Goal: Task Accomplishment & Management: Manage account settings

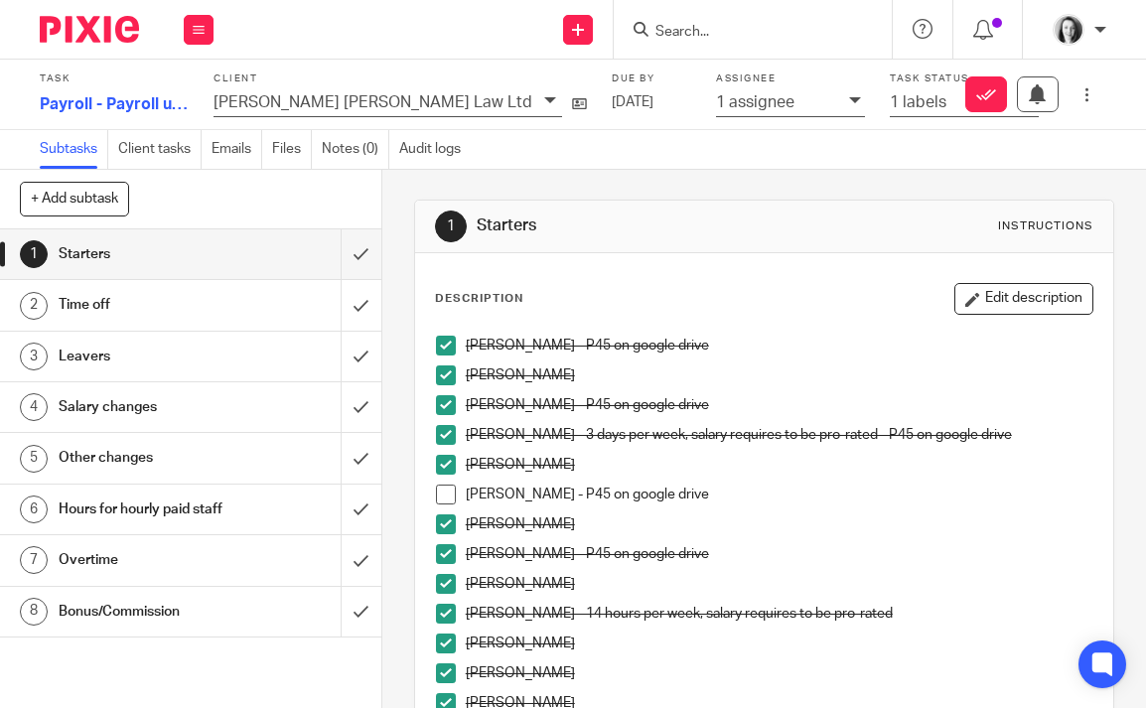
scroll to position [351, 0]
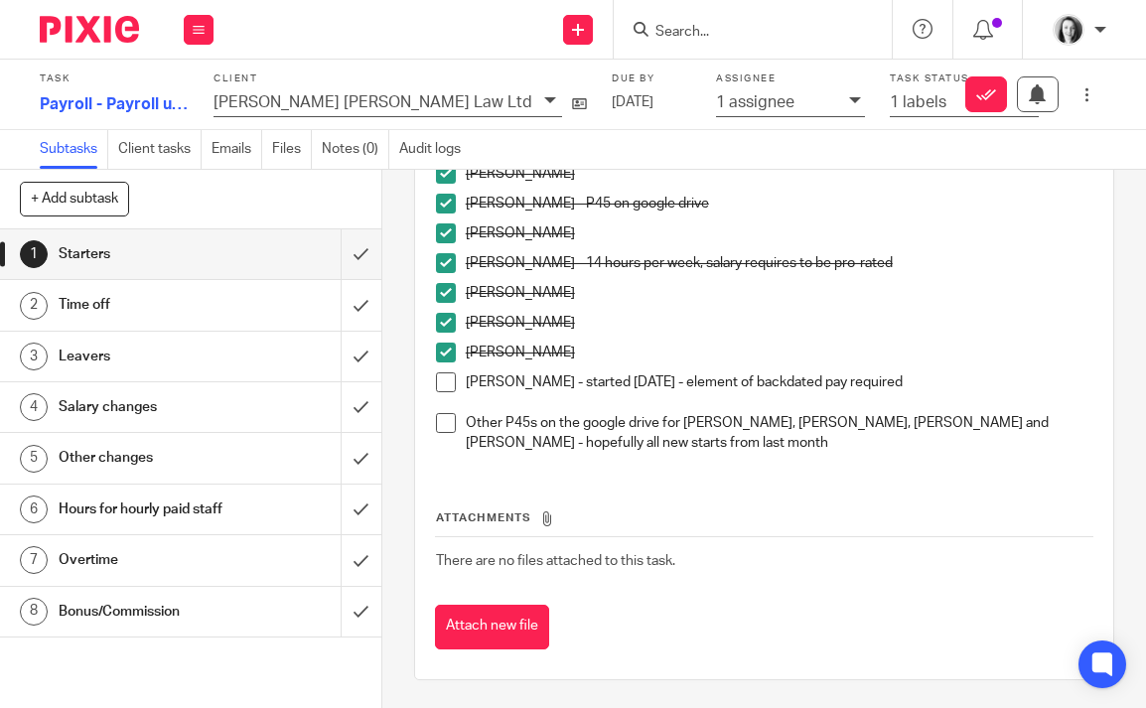
click at [443, 382] on span at bounding box center [446, 382] width 20 height 20
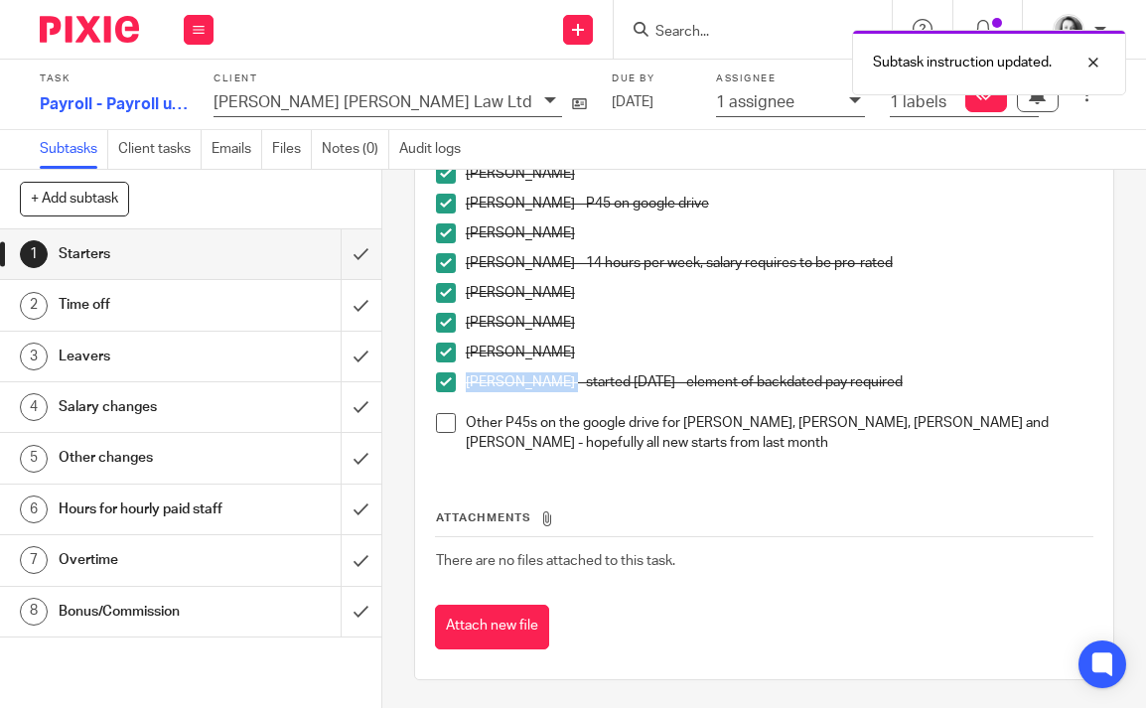
click at [448, 424] on span at bounding box center [446, 423] width 20 height 20
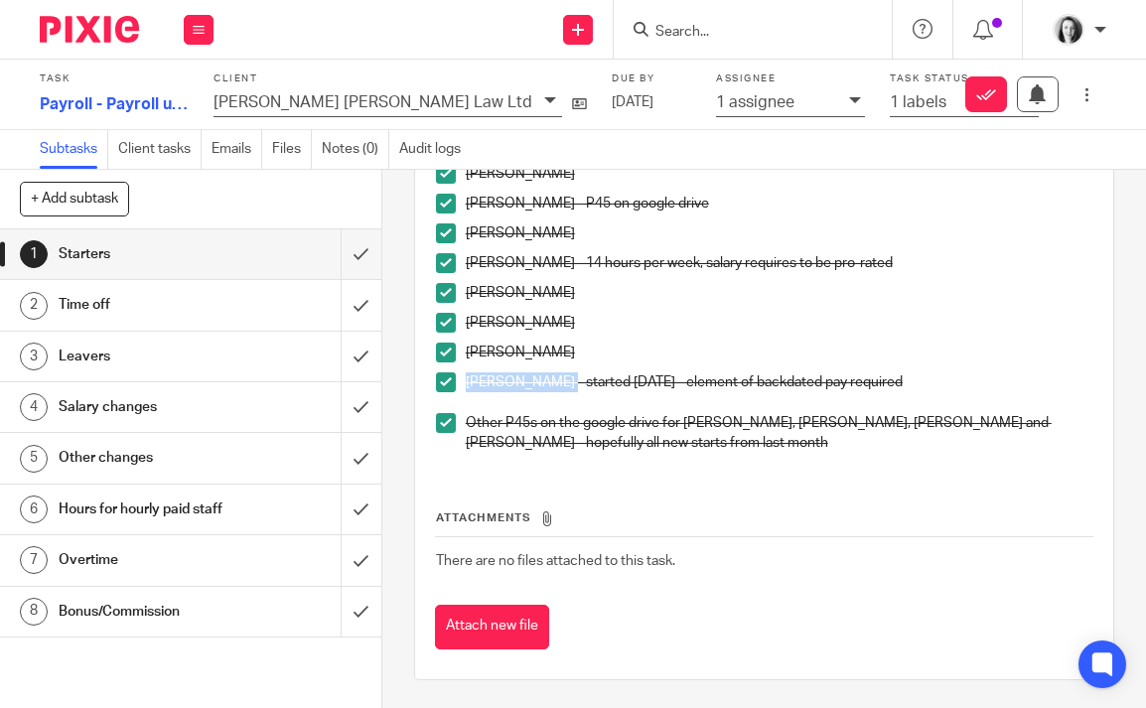
click at [191, 409] on h1 "Salary changes" at bounding box center [146, 407] width 175 height 30
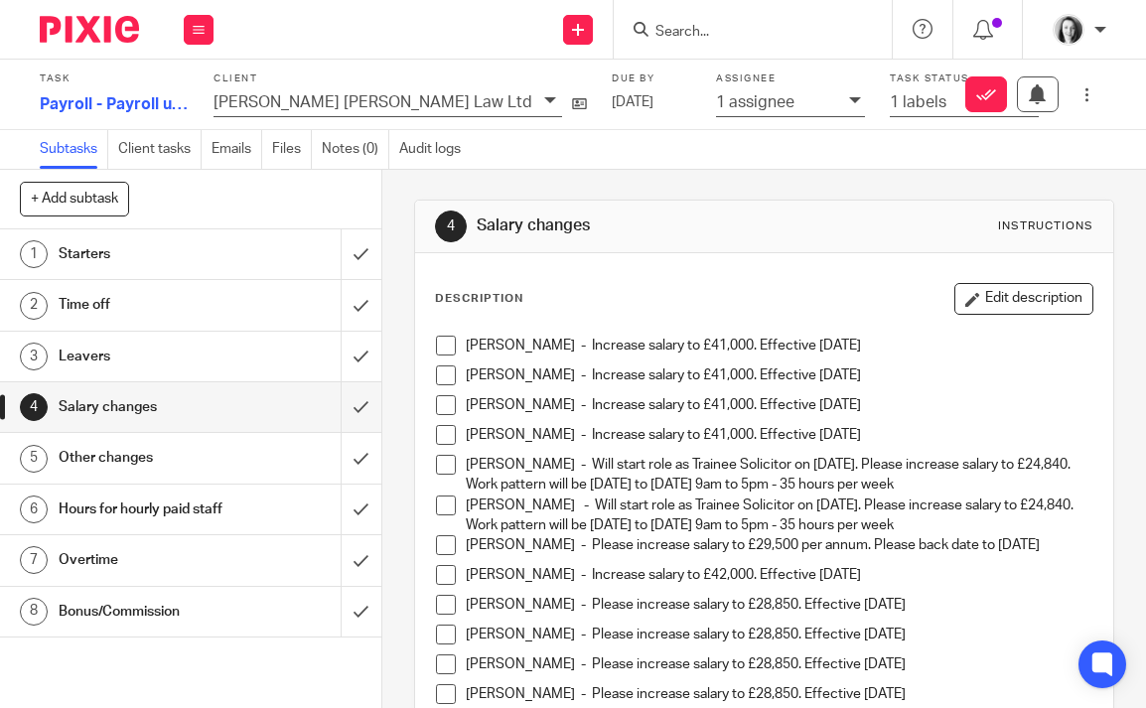
click at [450, 349] on span at bounding box center [446, 346] width 20 height 20
click at [446, 374] on span at bounding box center [446, 375] width 20 height 20
click at [448, 438] on span at bounding box center [446, 435] width 20 height 20
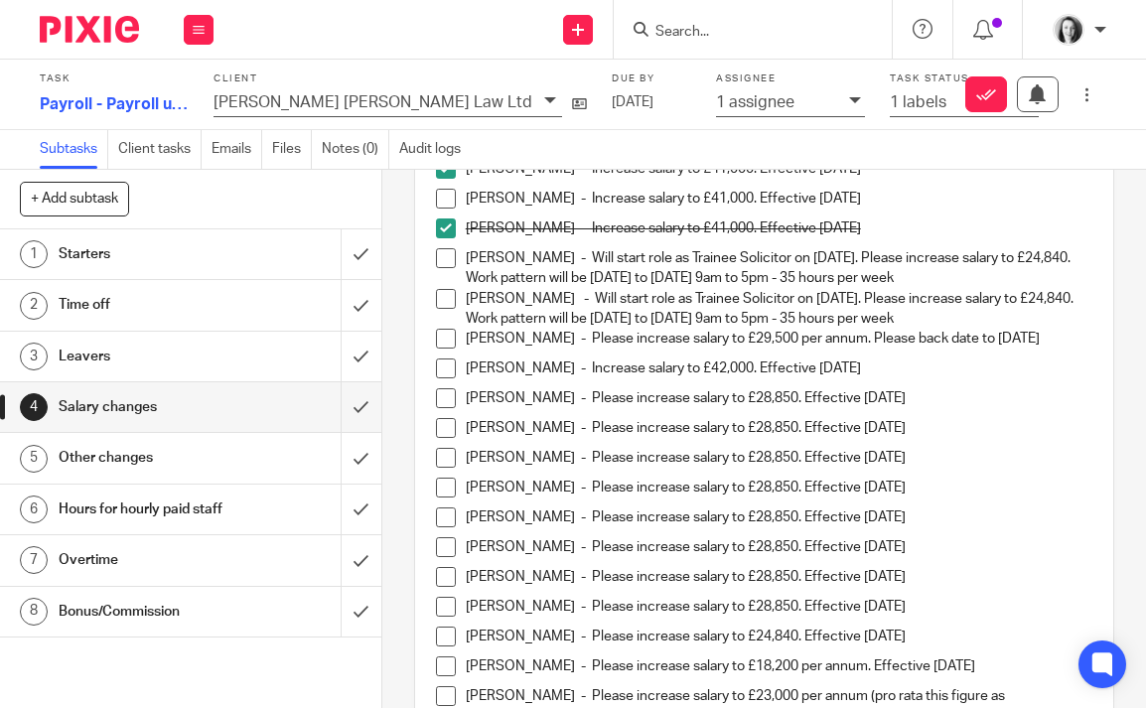
scroll to position [211, 0]
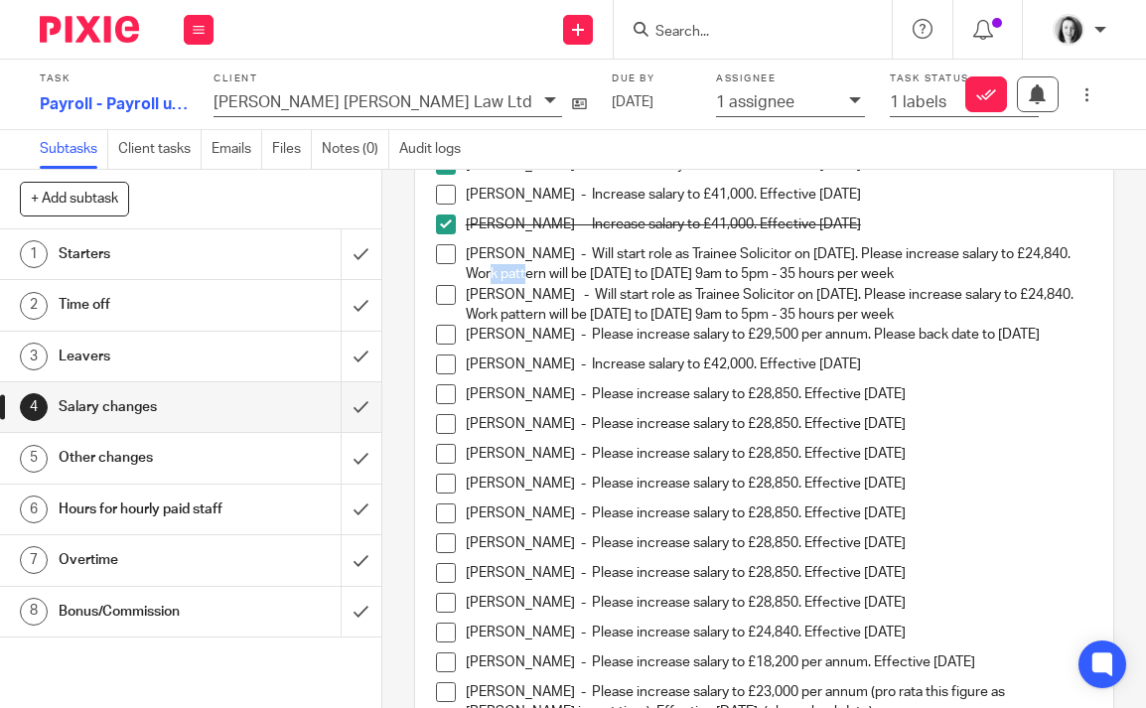
drag, startPoint x: 516, startPoint y: 278, endPoint x: 478, endPoint y: 273, distance: 39.0
click at [478, 273] on p "Eilidh Olsen - Will start role as Trainee Solicitor on 1st September 2025. Plea…" at bounding box center [779, 264] width 627 height 41
copy p "4,840"
click at [447, 258] on span at bounding box center [446, 254] width 20 height 20
click at [445, 293] on span at bounding box center [446, 295] width 20 height 20
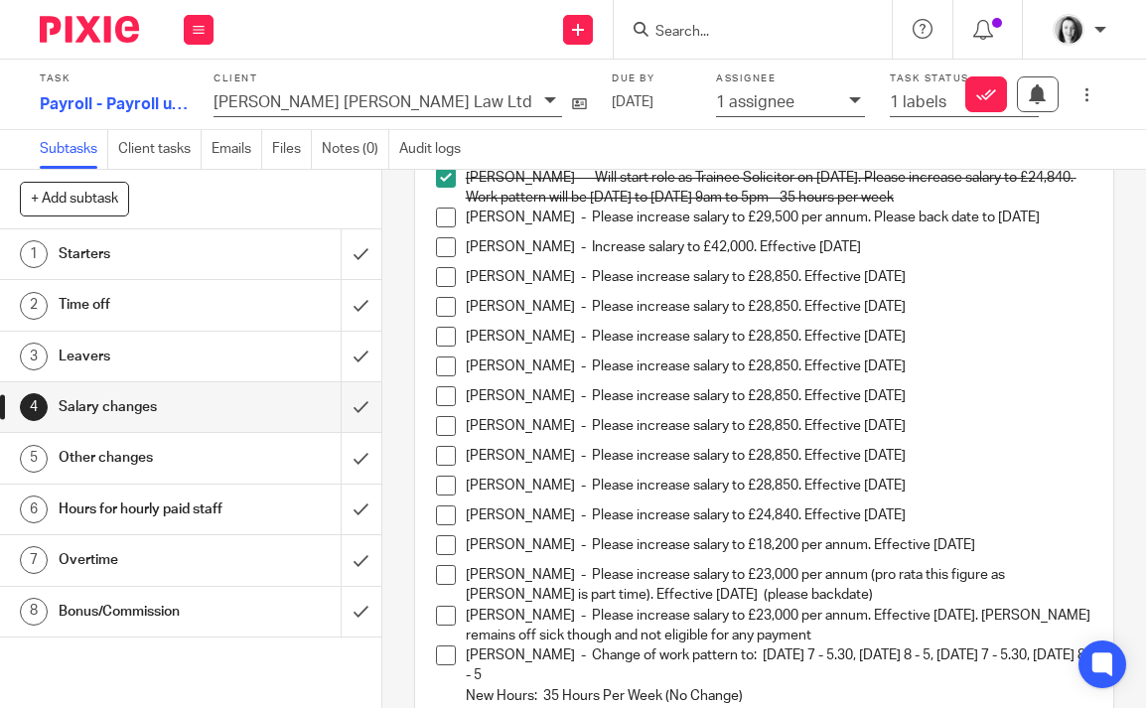
scroll to position [334, 0]
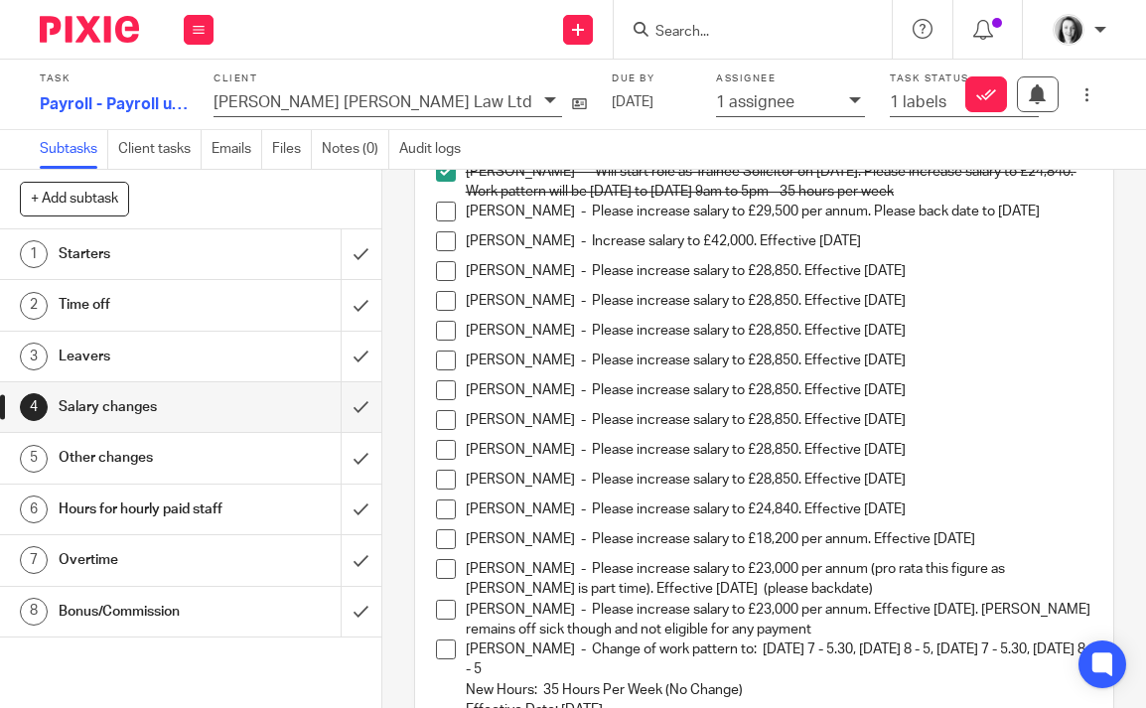
click at [445, 214] on span at bounding box center [446, 212] width 20 height 20
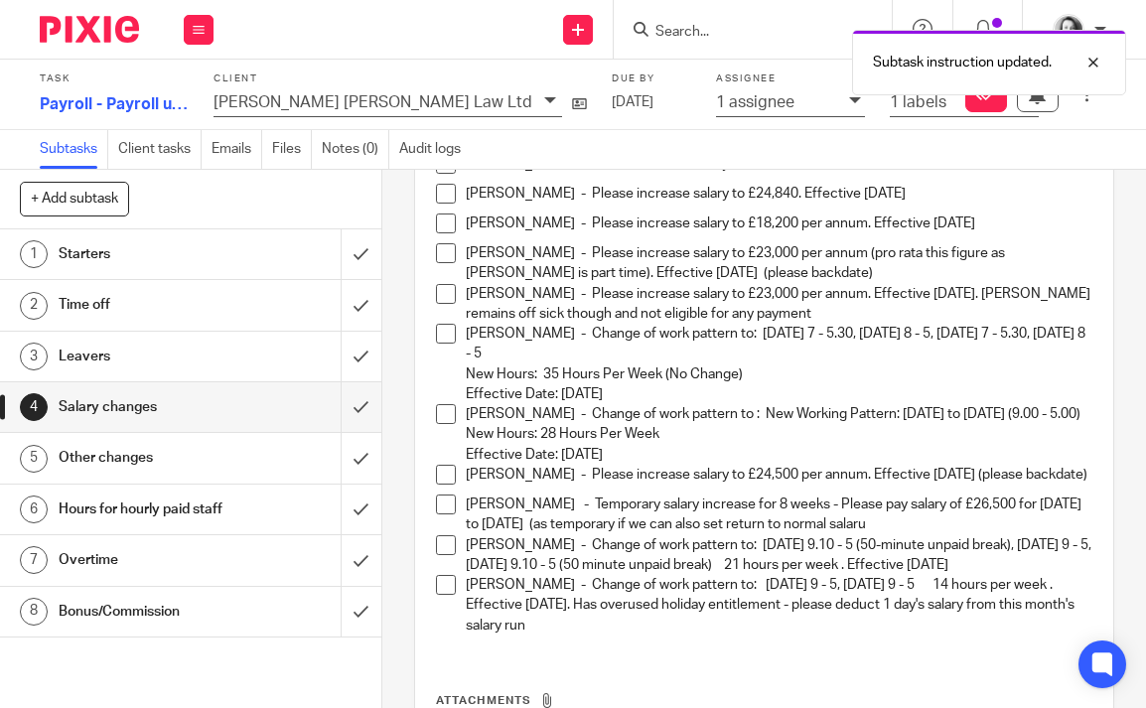
scroll to position [647, 0]
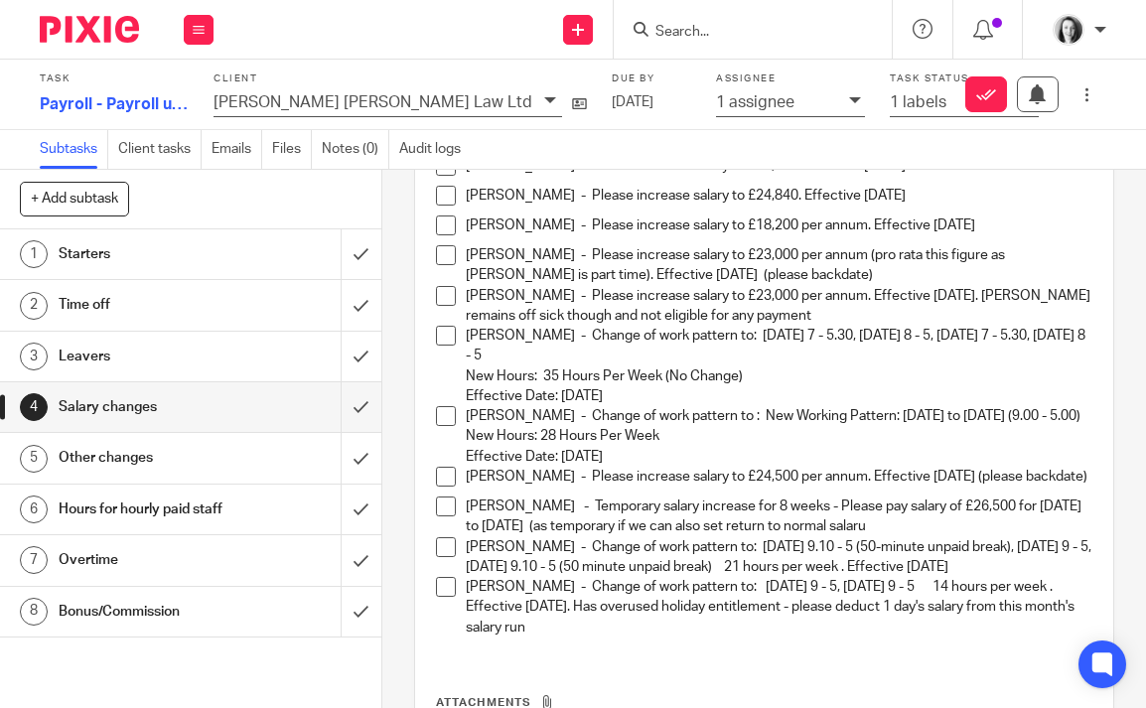
click at [441, 200] on span at bounding box center [446, 196] width 20 height 20
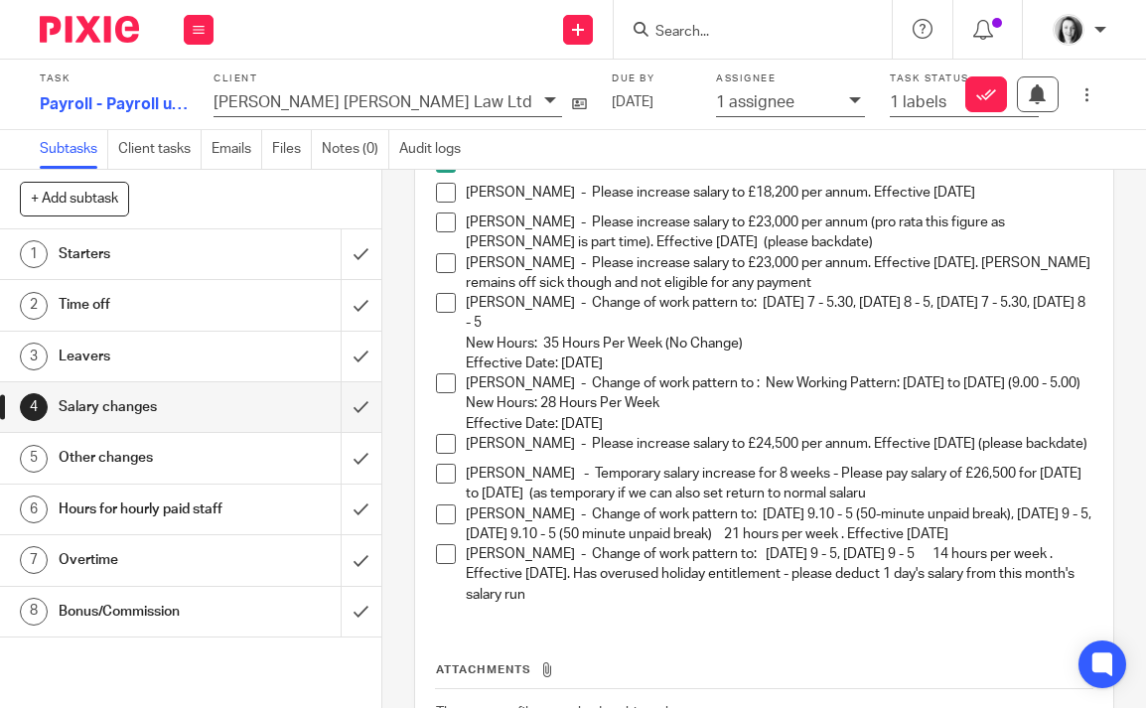
scroll to position [682, 0]
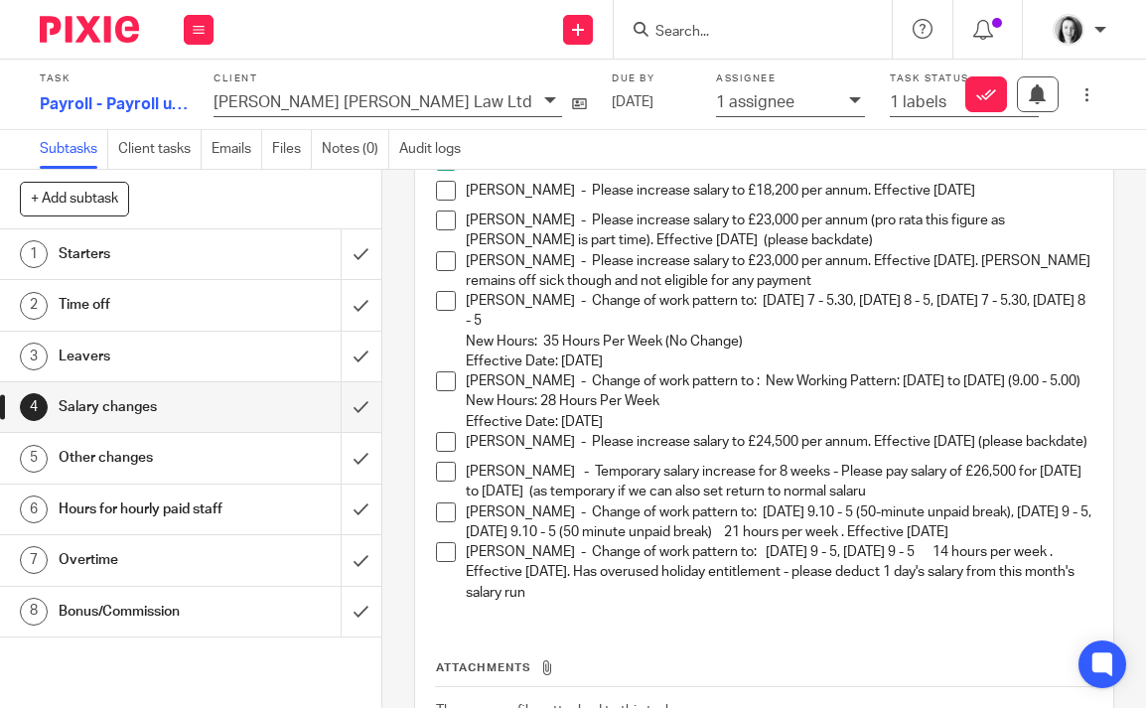
click at [446, 189] on span at bounding box center [446, 191] width 20 height 20
click at [449, 216] on span at bounding box center [446, 221] width 20 height 20
click at [448, 259] on span at bounding box center [446, 261] width 20 height 20
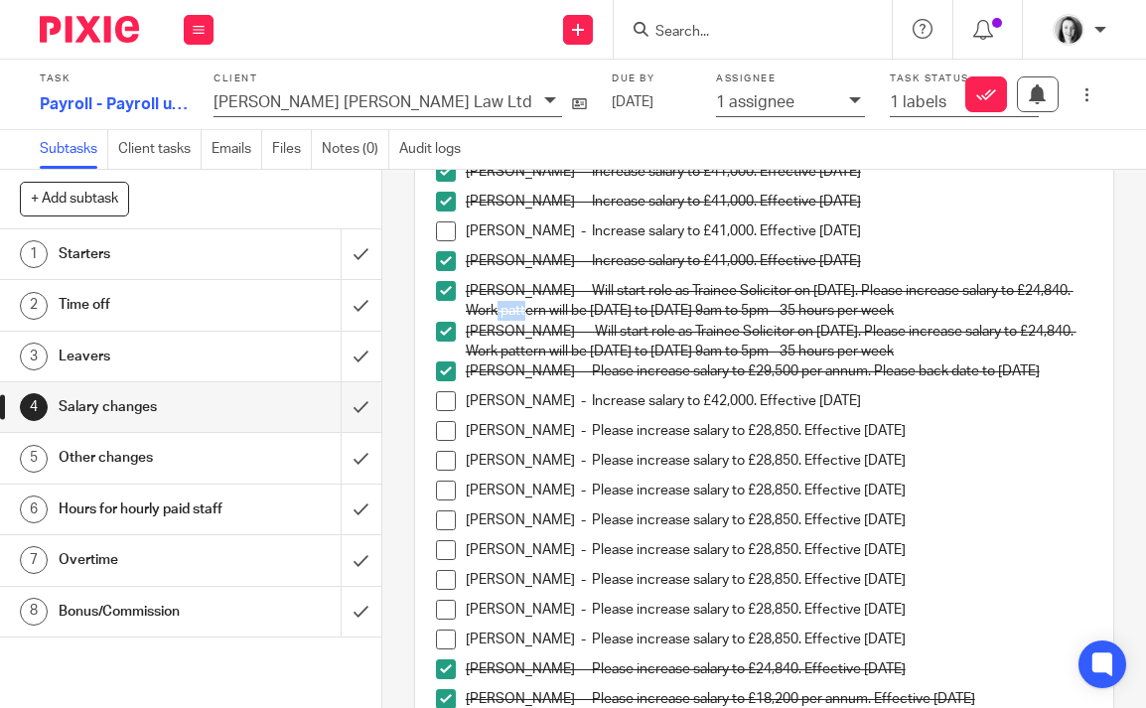
scroll to position [0, 0]
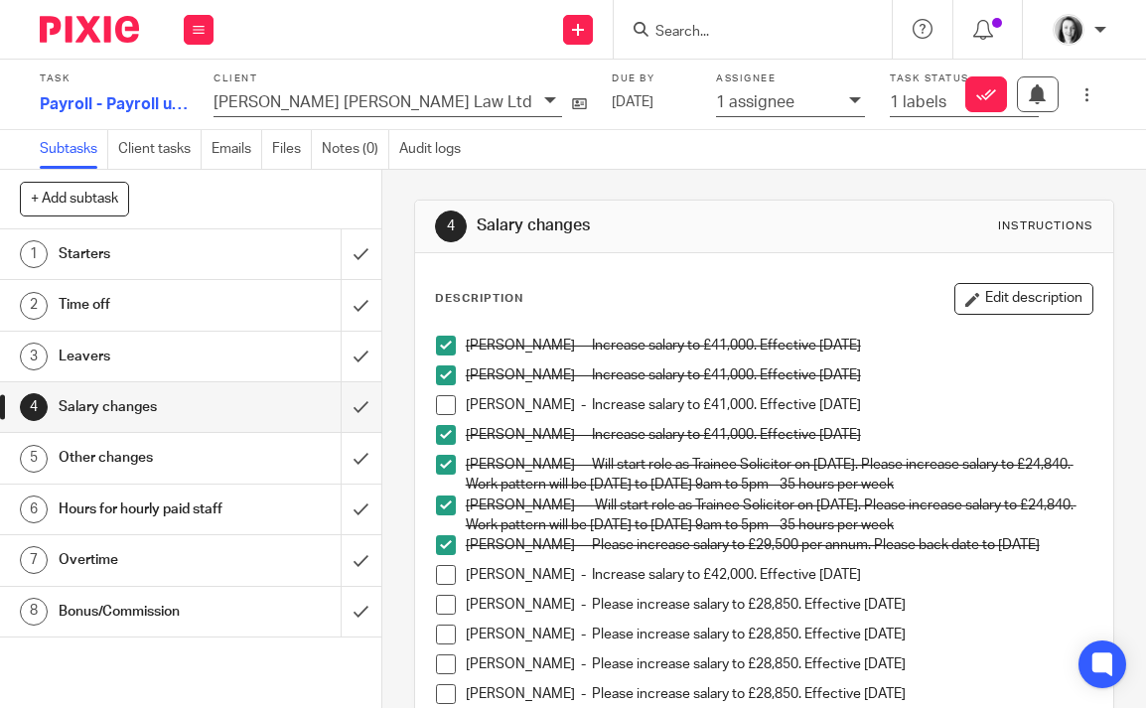
click at [996, 440] on p "Erin MacDonald - Increase salary to £41,000. Effective 4th September 2025" at bounding box center [779, 435] width 627 height 20
click at [1034, 302] on button "Edit description" at bounding box center [1023, 299] width 139 height 32
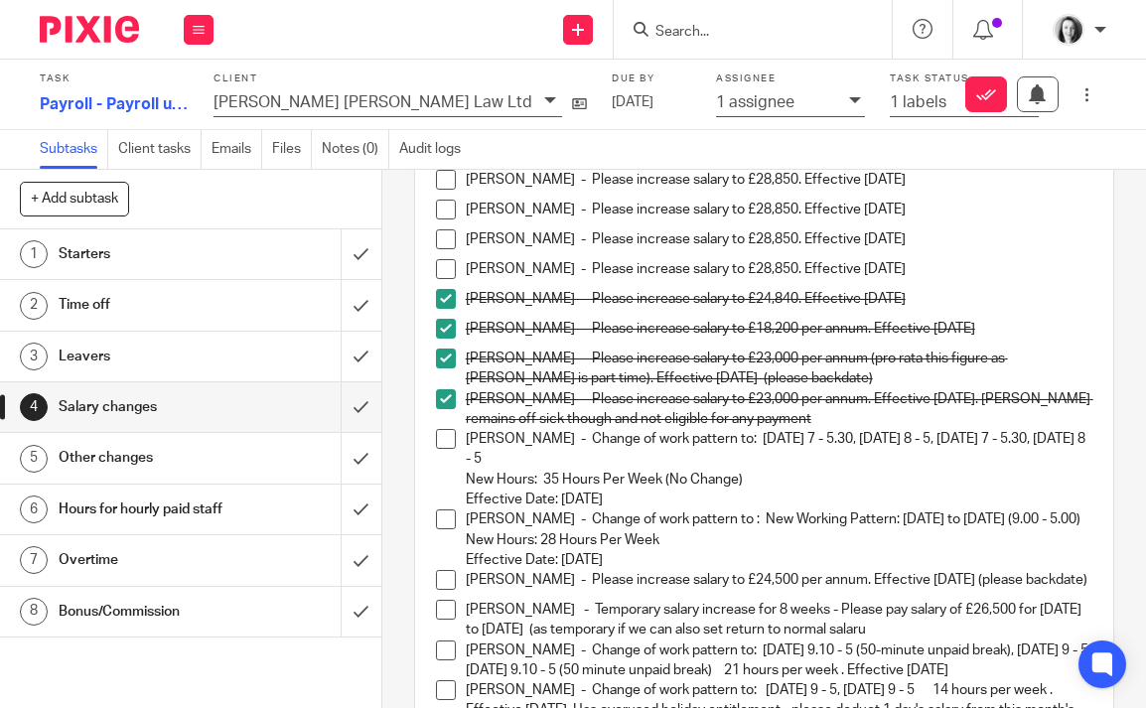
scroll to position [529, 0]
click at [572, 467] on p "Alesha Baxter - Change of work pattern to: Tuesday 7 - 5.30, Wednesday 8 - 5, T…" at bounding box center [779, 468] width 627 height 80
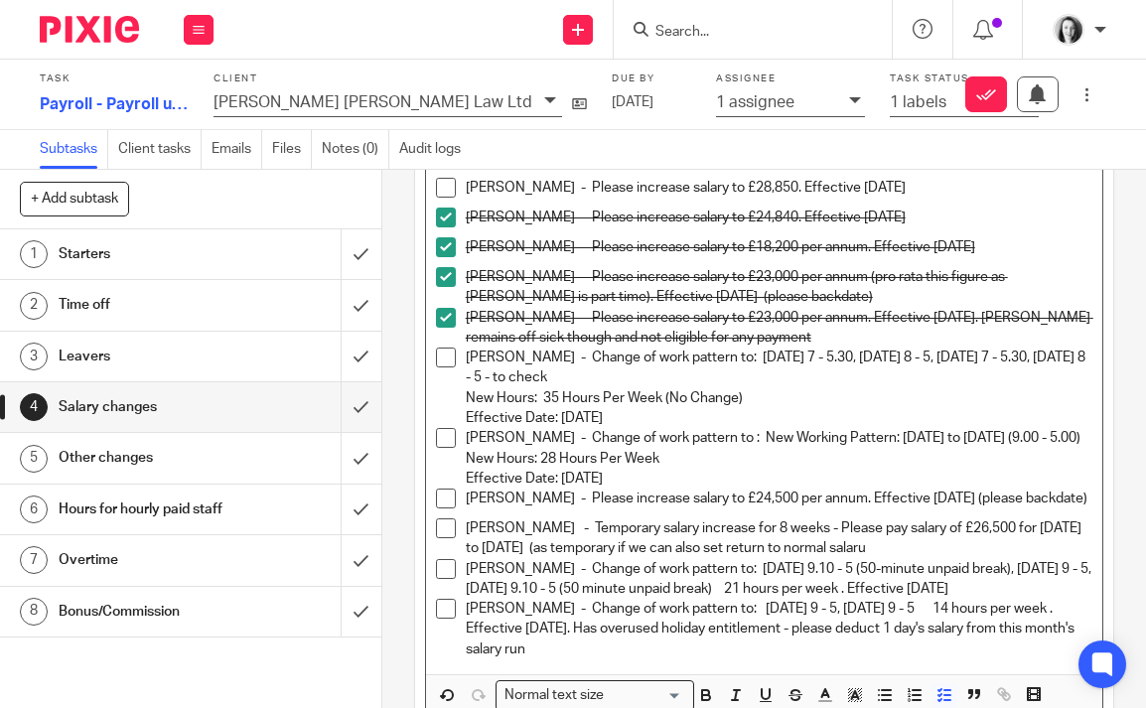
scroll to position [615, 0]
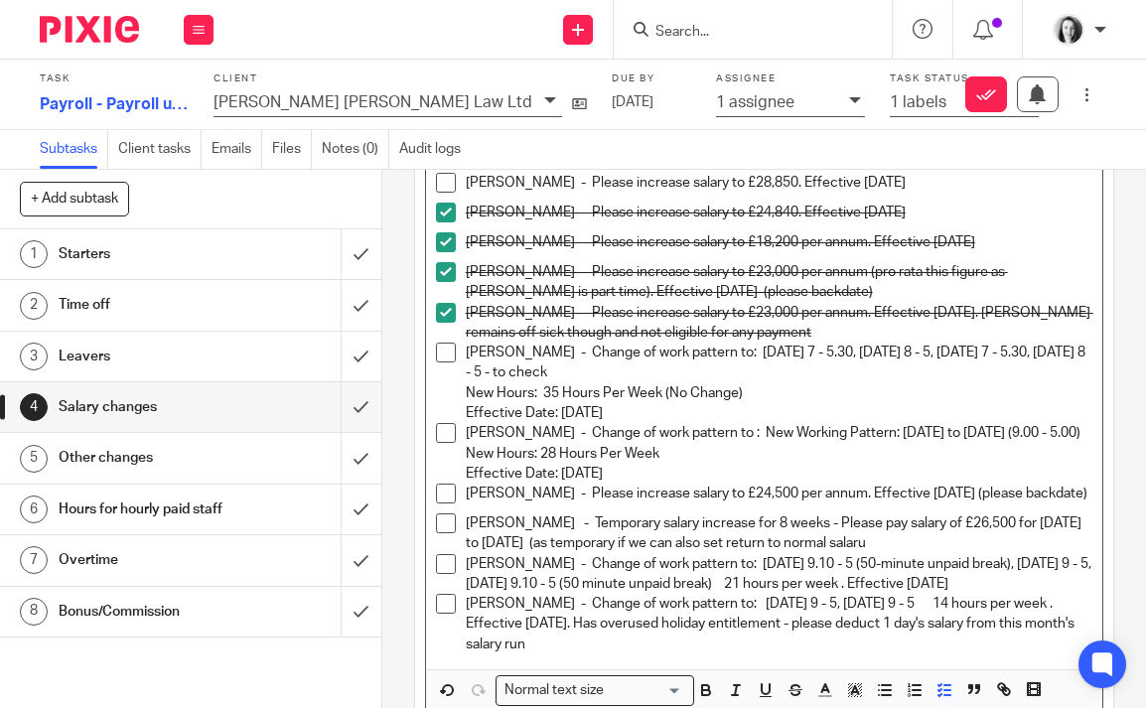
drag, startPoint x: 545, startPoint y: 369, endPoint x: 605, endPoint y: 367, distance: 59.6
click at [605, 367] on p "Alesha Baxter - Change of work pattern to: Tuesday 7 - 5.30, Wednesday 8 - 5, T…" at bounding box center [779, 383] width 627 height 80
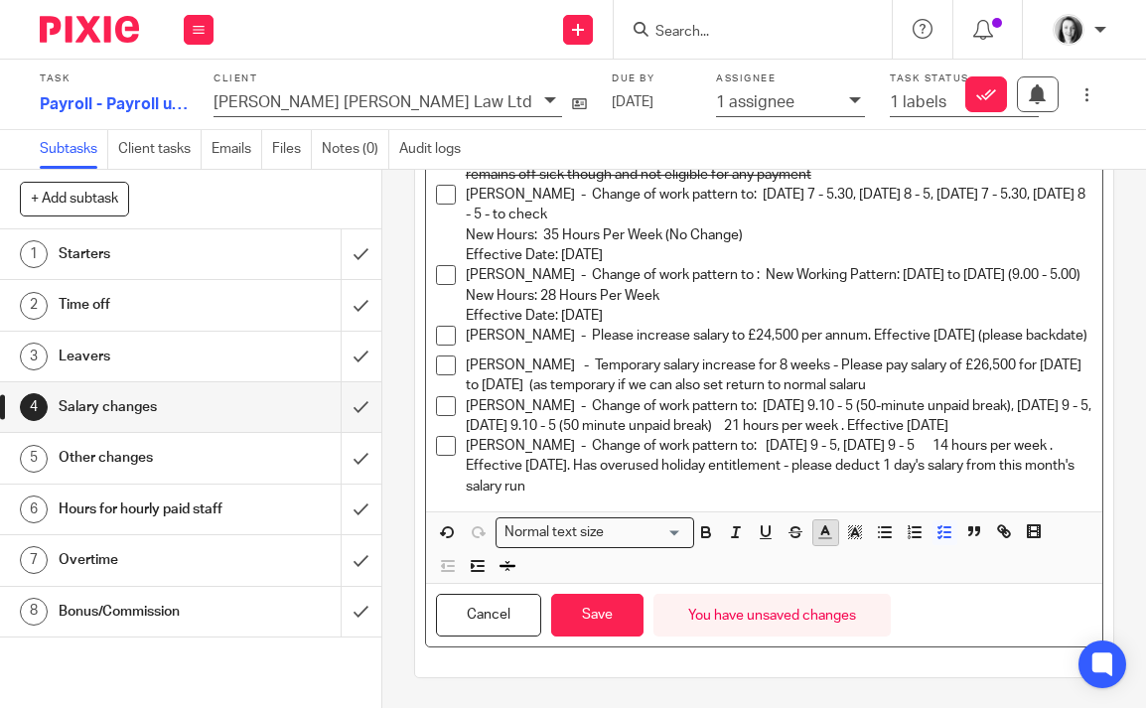
click at [827, 533] on line "button" at bounding box center [825, 533] width 5 height 0
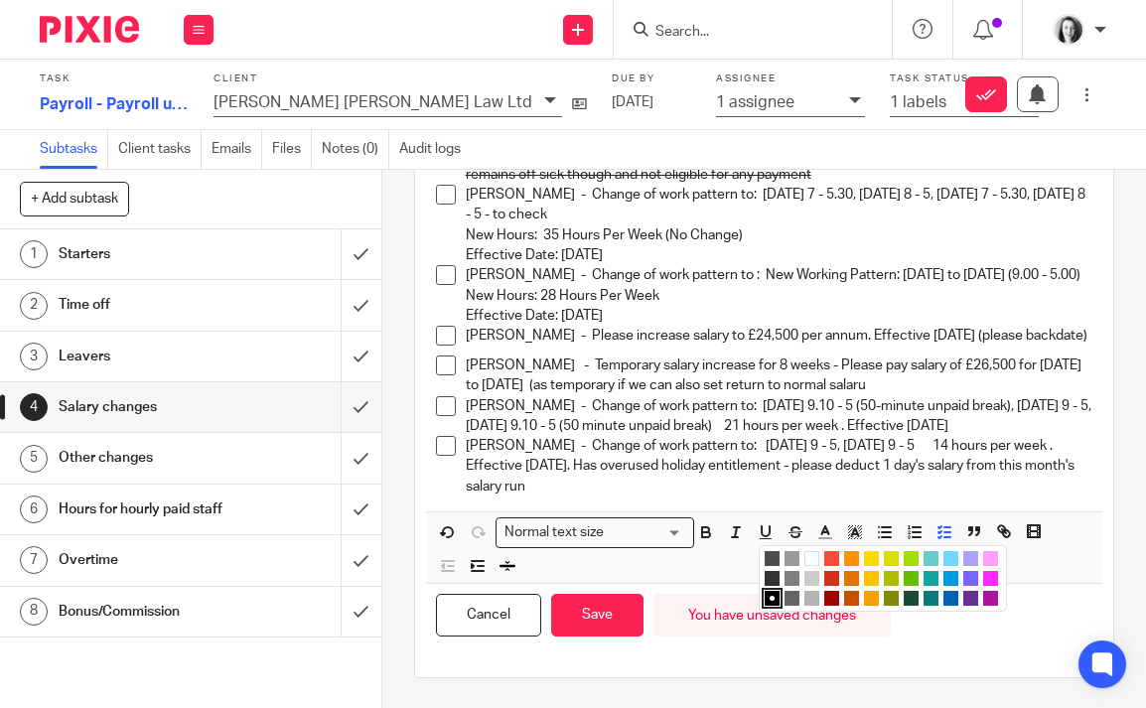
click at [833, 599] on li "color:#9F0500" at bounding box center [831, 598] width 15 height 15
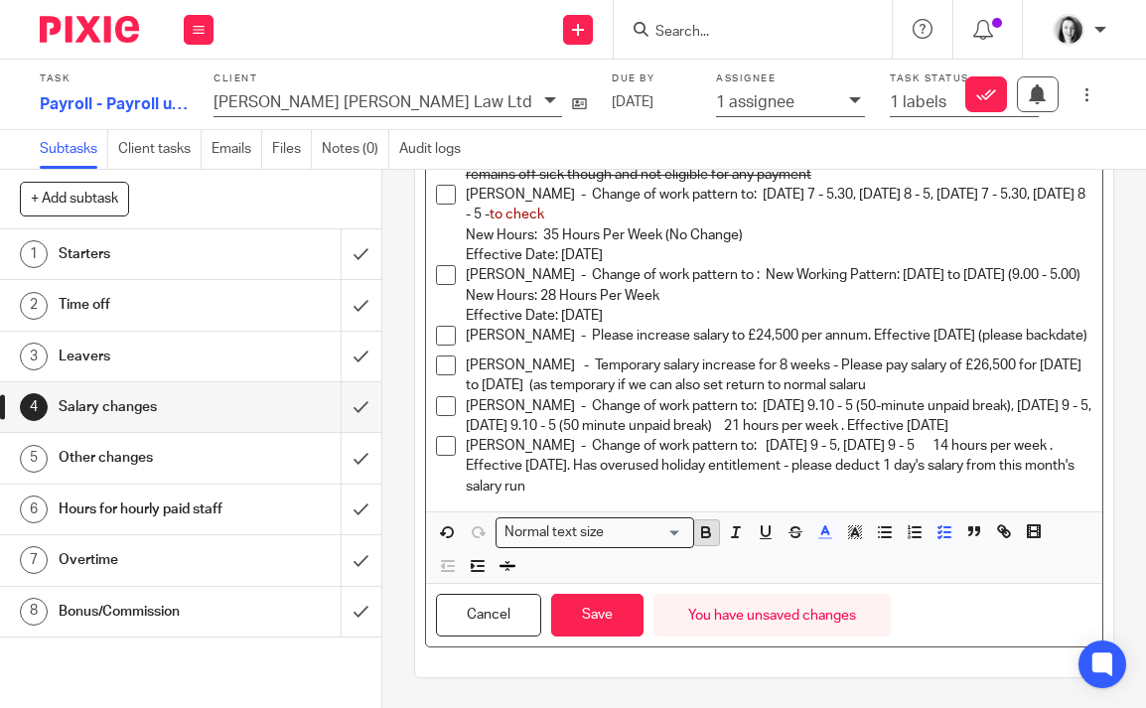
click at [703, 533] on icon "button" at bounding box center [706, 535] width 8 height 5
click at [939, 241] on p "Alesha Baxter - Change of work pattern to: Tuesday 7 - 5.30, Wednesday 8 - 5, T…" at bounding box center [779, 225] width 627 height 80
click at [661, 305] on p "Rachel Fraser - Change of work pattern to : New Working Pattern: Tuesday to Fri…" at bounding box center [779, 295] width 627 height 61
drag, startPoint x: 709, startPoint y: 314, endPoint x: 642, endPoint y: 306, distance: 68.0
click at [642, 306] on p "Rachel Fraser - Change of work pattern to : New Working Pattern: Tuesday to Fri…" at bounding box center [779, 295] width 627 height 61
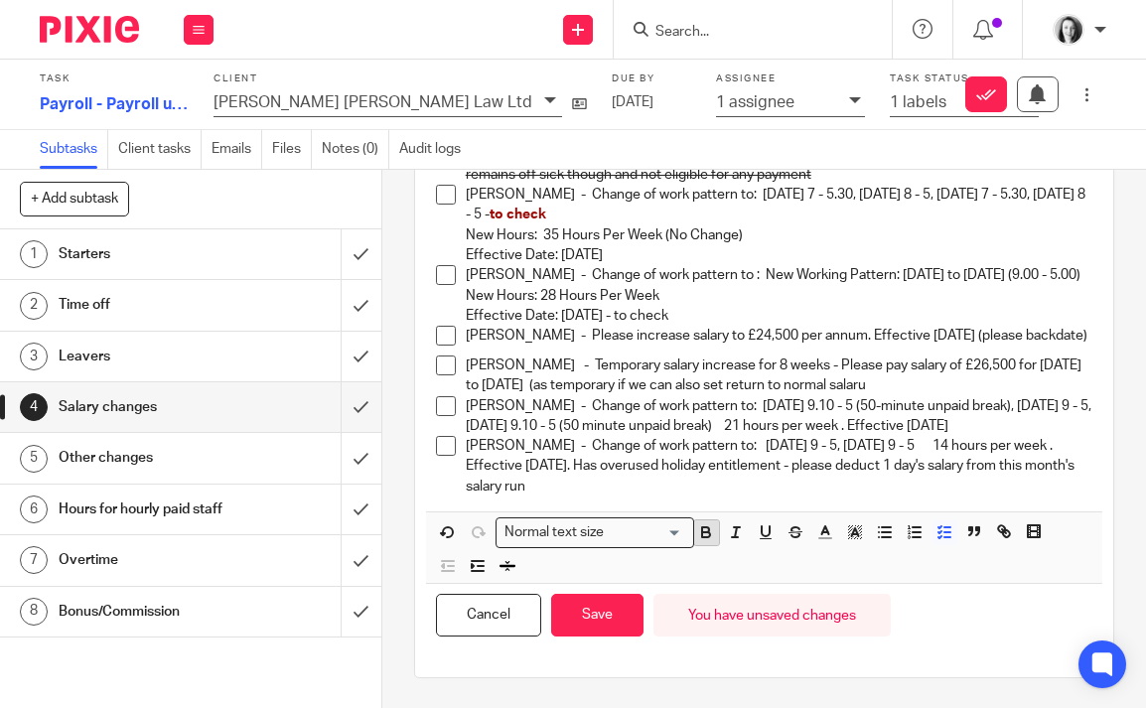
click at [708, 537] on icon "button" at bounding box center [706, 535] width 8 height 5
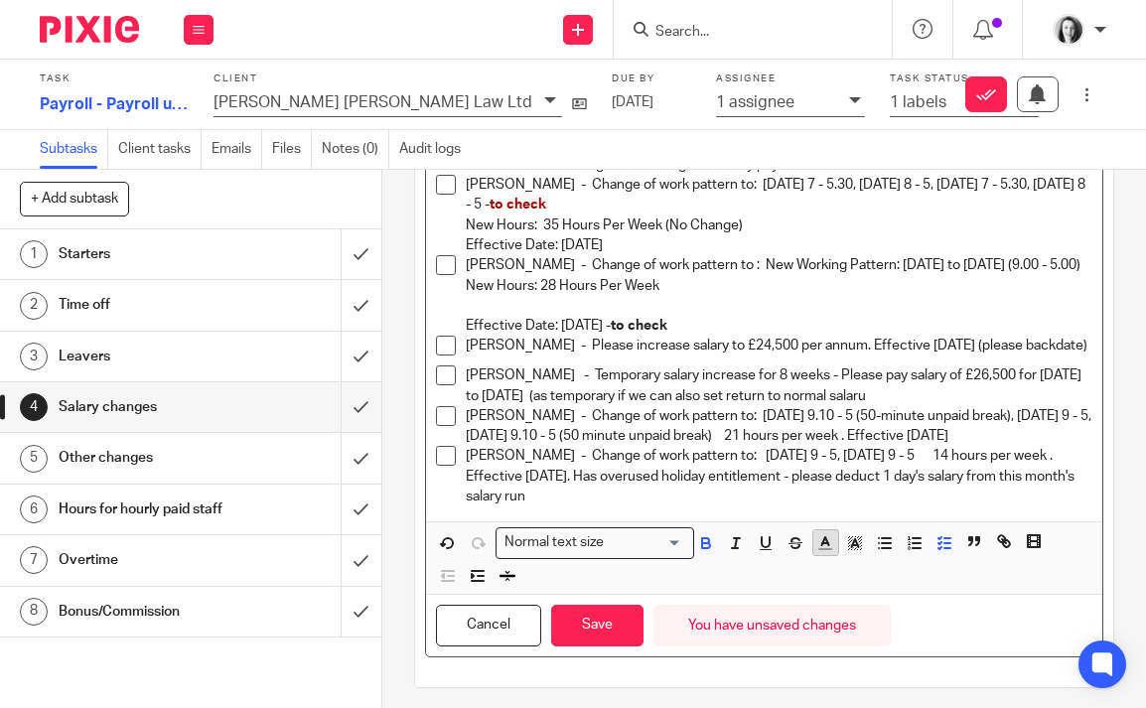
click at [830, 552] on icon "button" at bounding box center [825, 543] width 18 height 18
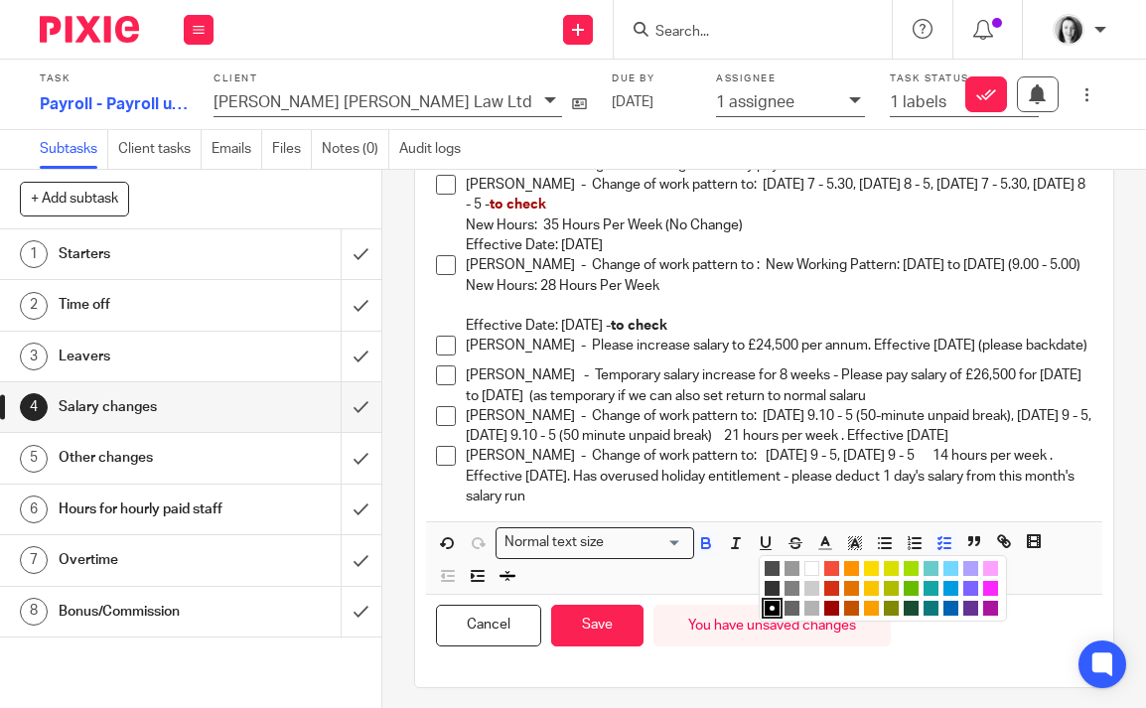
click at [835, 615] on li "color:#9F0500" at bounding box center [831, 608] width 15 height 15
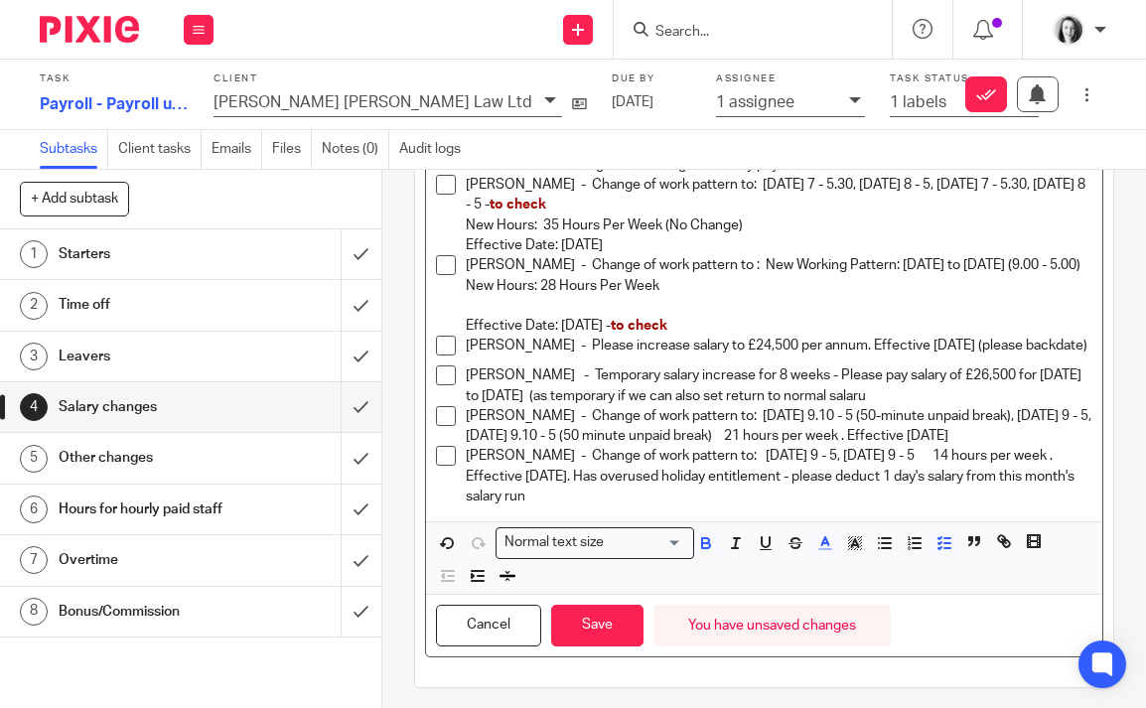
click at [862, 333] on p "Rachel Fraser - Change of work pattern to : New Working Pattern: Tuesday to Fri…" at bounding box center [779, 295] width 627 height 80
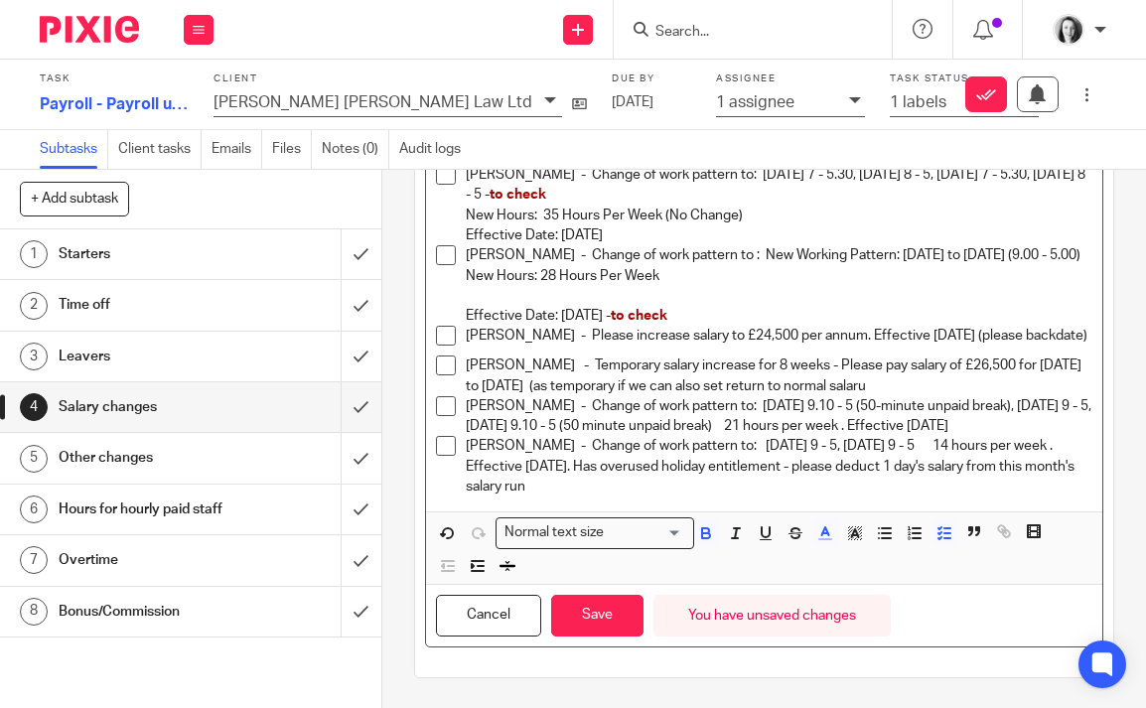
click at [445, 326] on span at bounding box center [446, 336] width 20 height 20
click at [595, 621] on button "Save" at bounding box center [597, 616] width 92 height 43
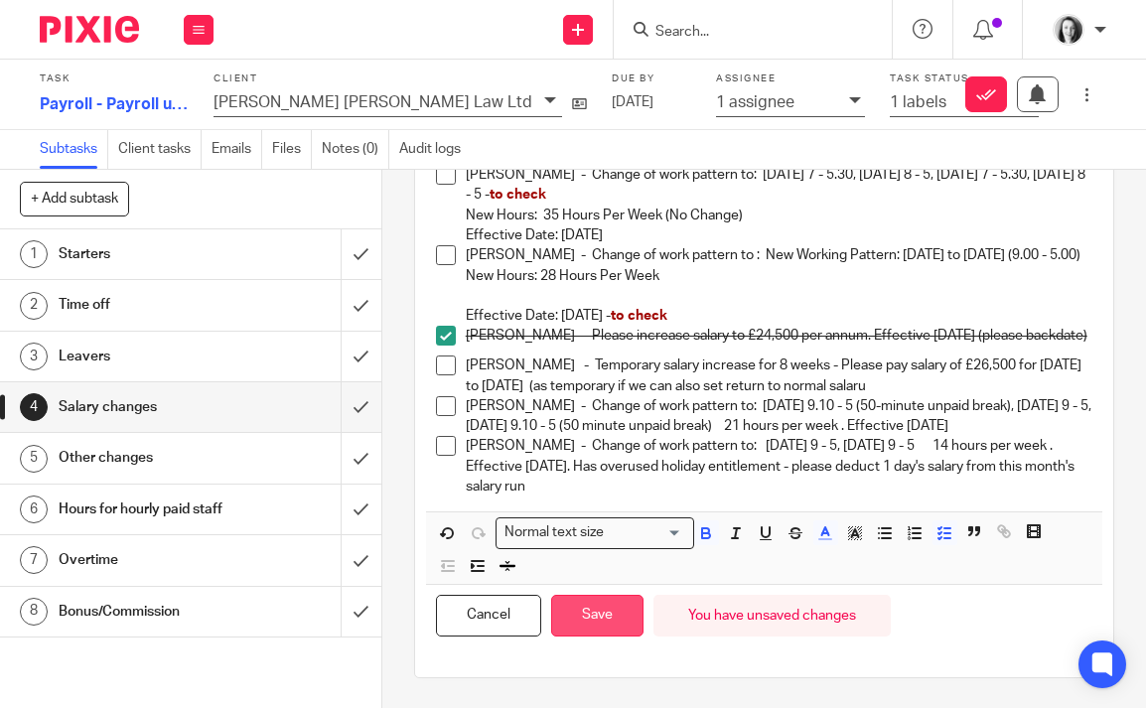
scroll to position [819, 0]
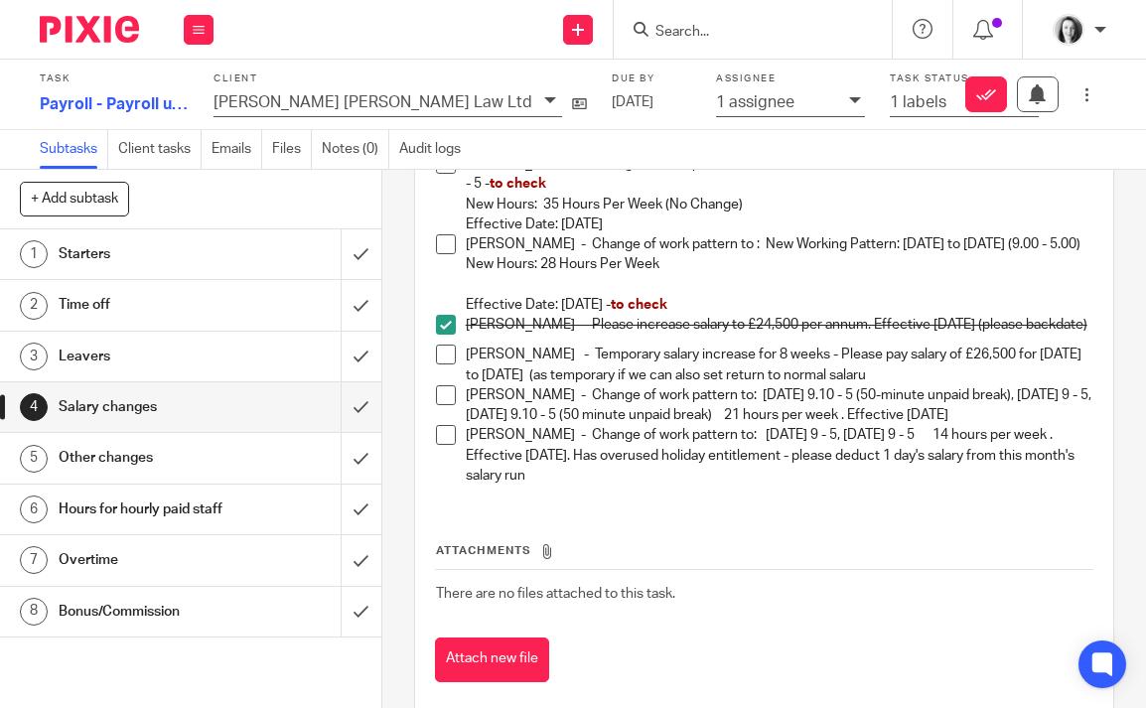
click at [964, 385] on p "Deborah Wallace - Temporary salary increase for 8 weeks - Please pay salary of …" at bounding box center [779, 365] width 627 height 41
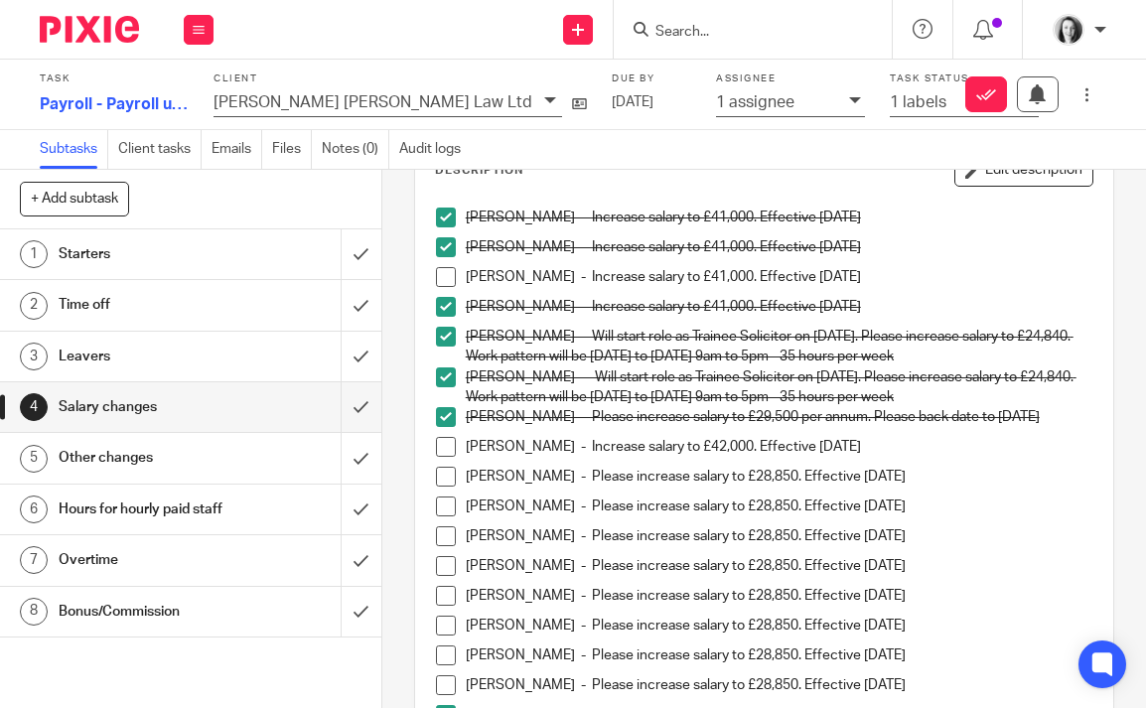
scroll to position [0, 0]
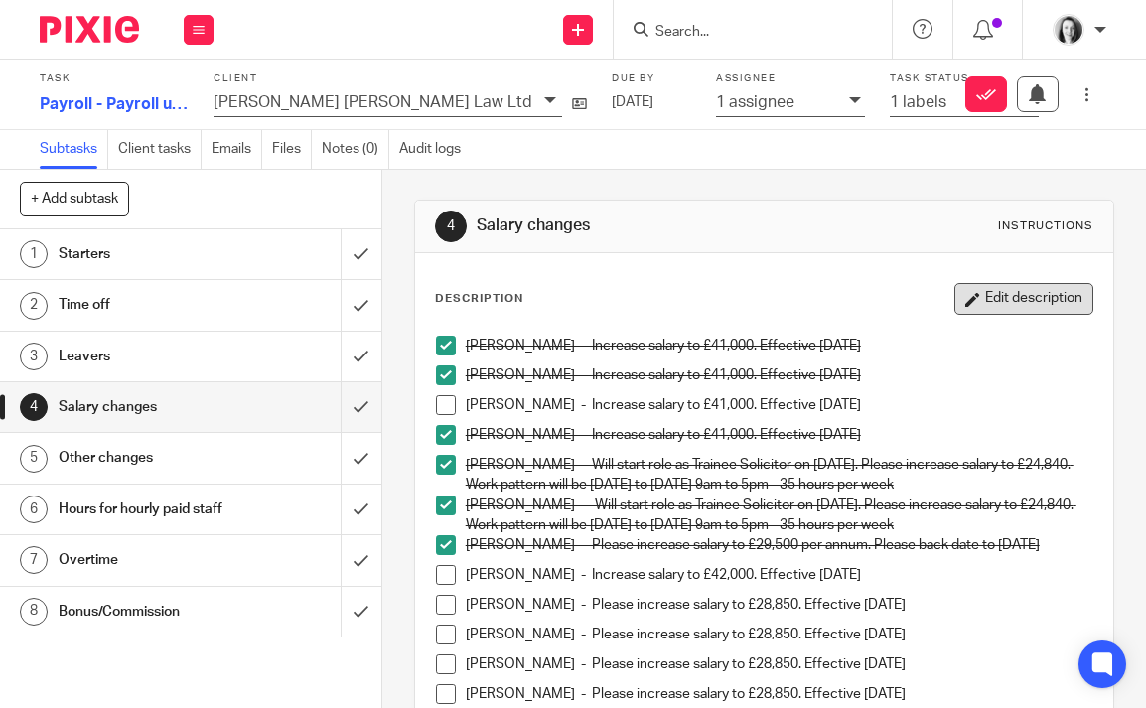
click at [1001, 297] on button "Edit description" at bounding box center [1023, 299] width 139 height 32
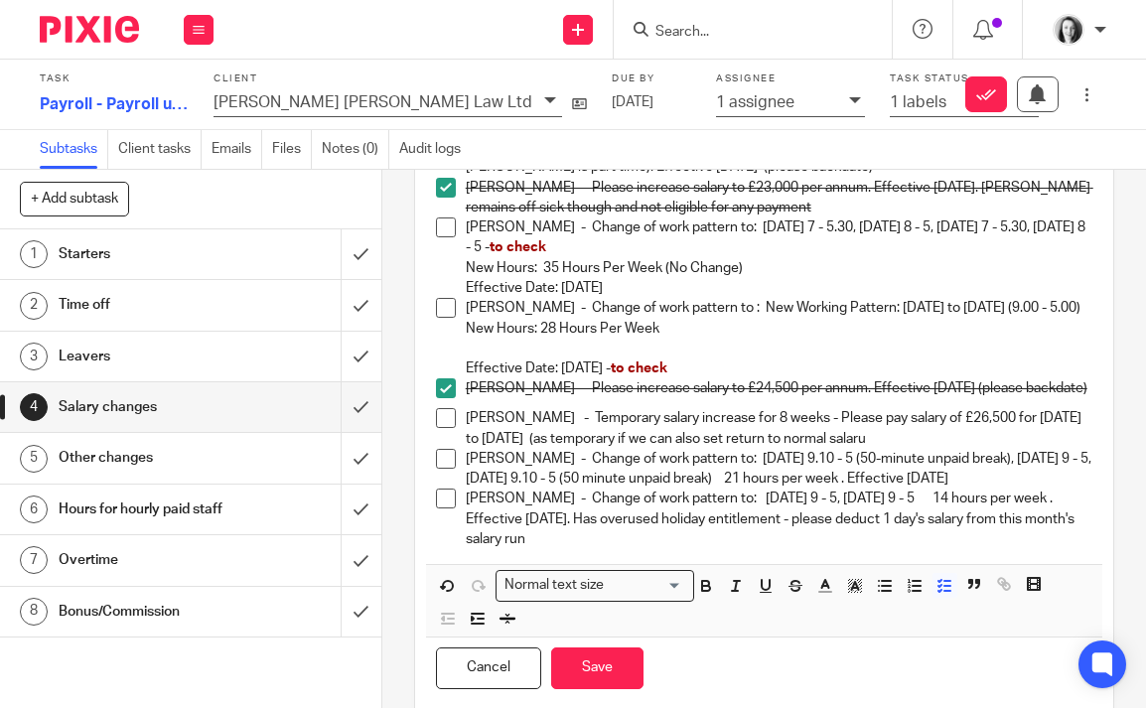
scroll to position [776, 0]
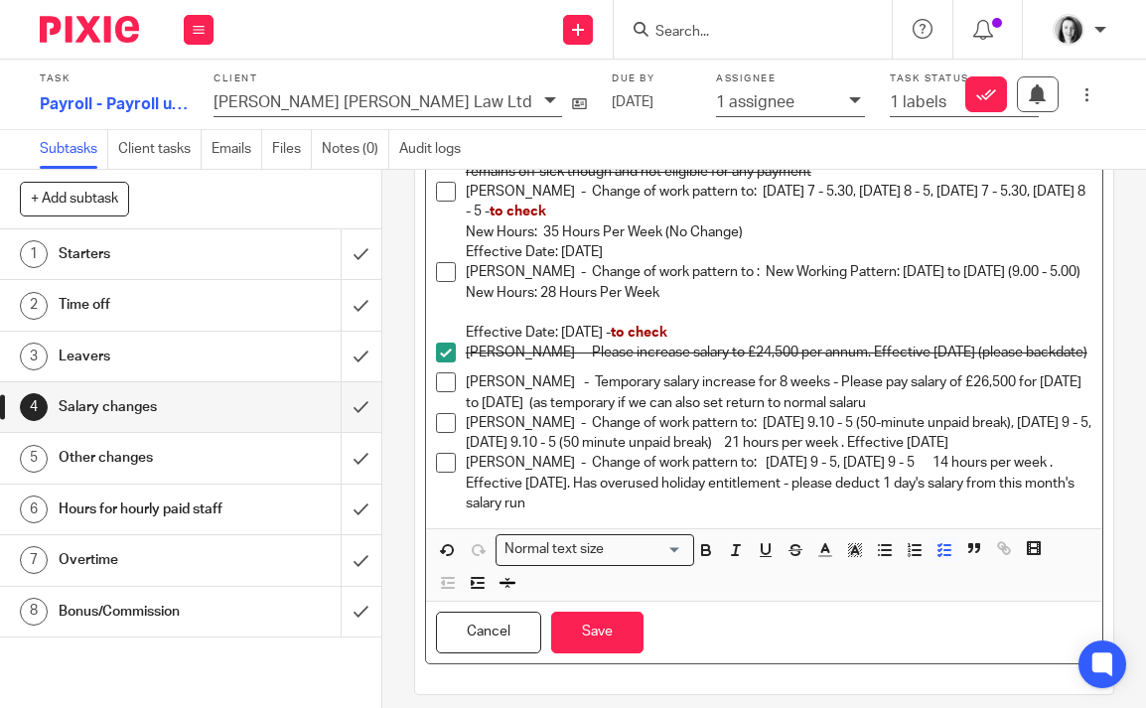
click at [1034, 454] on p "Bailey Lyle - Change of work pattern to: Tuesday 9.10 - 5 (50-minute unpaid bre…" at bounding box center [779, 433] width 627 height 41
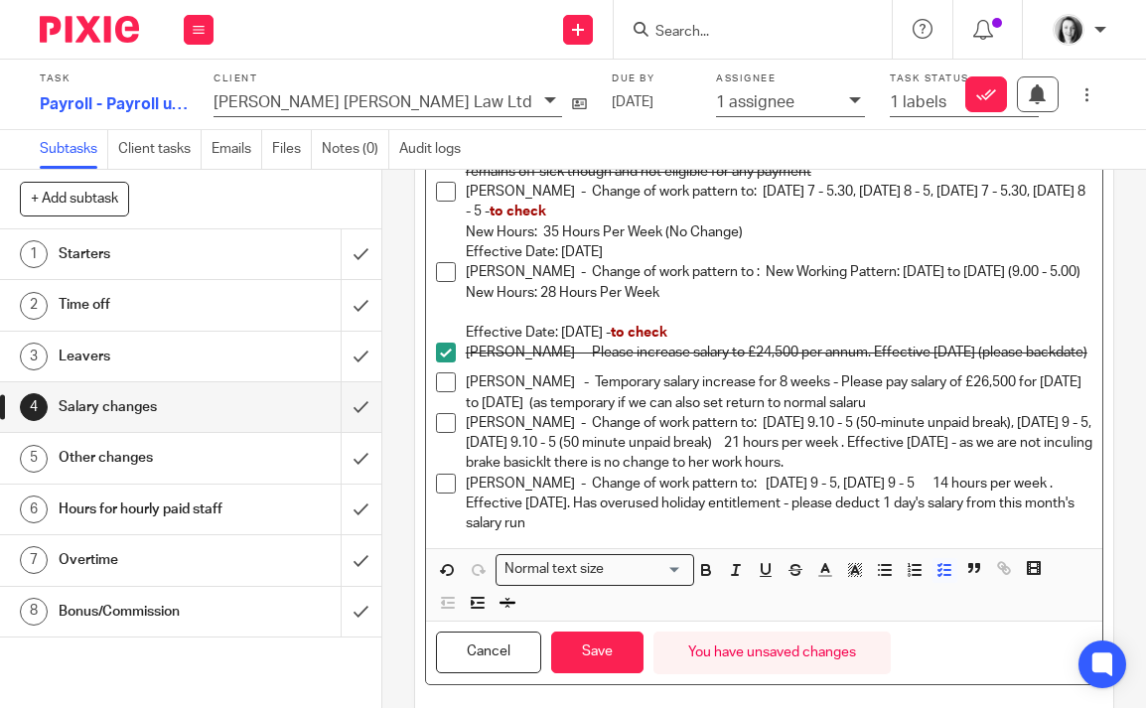
click at [518, 474] on p "Bailey Lyle - Change of work pattern to: Tuesday 9.10 - 5 (50-minute unpaid bre…" at bounding box center [779, 443] width 627 height 61
click at [615, 474] on p "Bailey Lyle - Change of work pattern to: Tuesday 9.10 - 5 (50-minute unpaid bre…" at bounding box center [779, 443] width 627 height 61
click at [635, 474] on p "Bailey Lyle - Change of work pattern to: Tuesday 9.10 - 5 (50-minute unpaid bre…" at bounding box center [779, 443] width 627 height 61
click at [711, 469] on p "Bailey Lyle - Change of work pattern to: Tuesday 9.10 - 5 (50-minute unpaid bre…" at bounding box center [779, 443] width 627 height 61
click at [608, 474] on p "Bailey Lyle - Change of work pattern to: Tuesday 9.10 - 5 (50-minute unpaid bre…" at bounding box center [779, 443] width 627 height 61
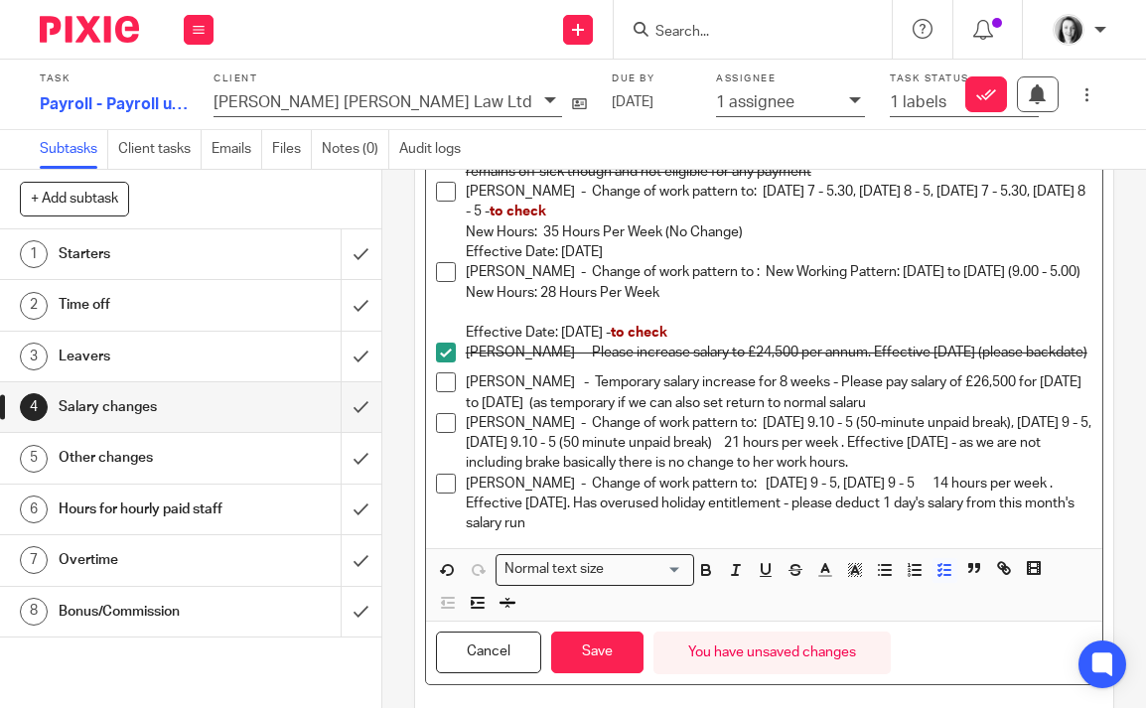
click at [1024, 466] on p "Bailey Lyle - Change of work pattern to: Tuesday 9.10 - 5 (50-minute unpaid bre…" at bounding box center [779, 443] width 627 height 61
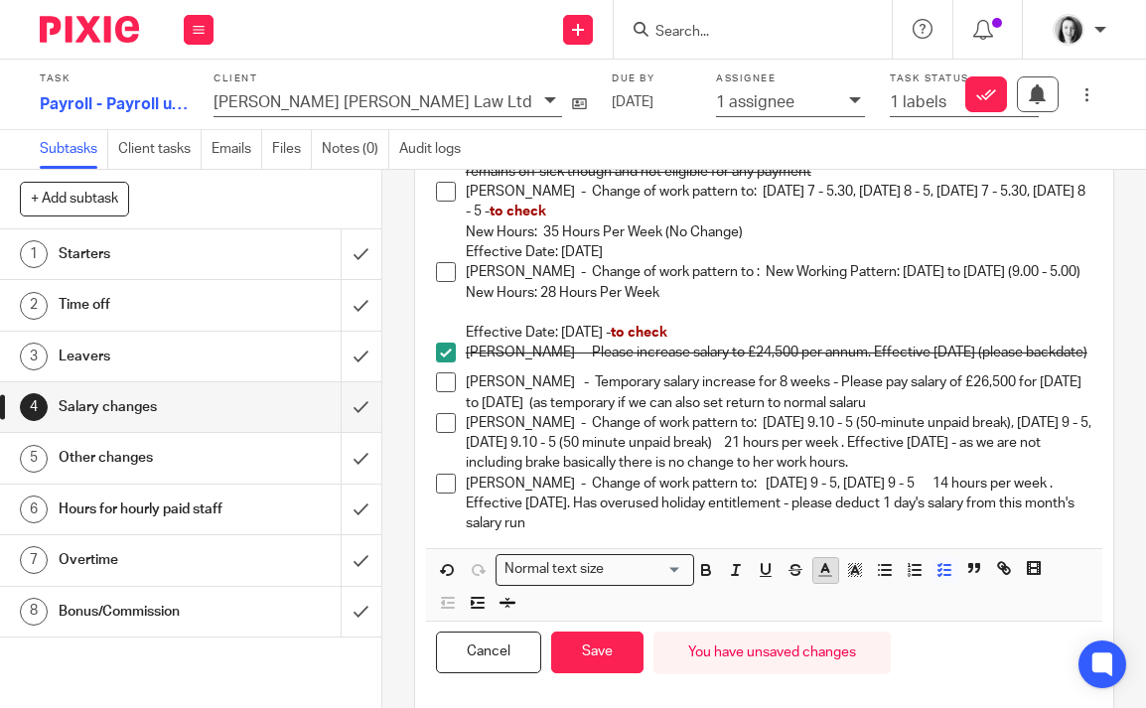
click at [823, 570] on line "button" at bounding box center [825, 570] width 5 height 0
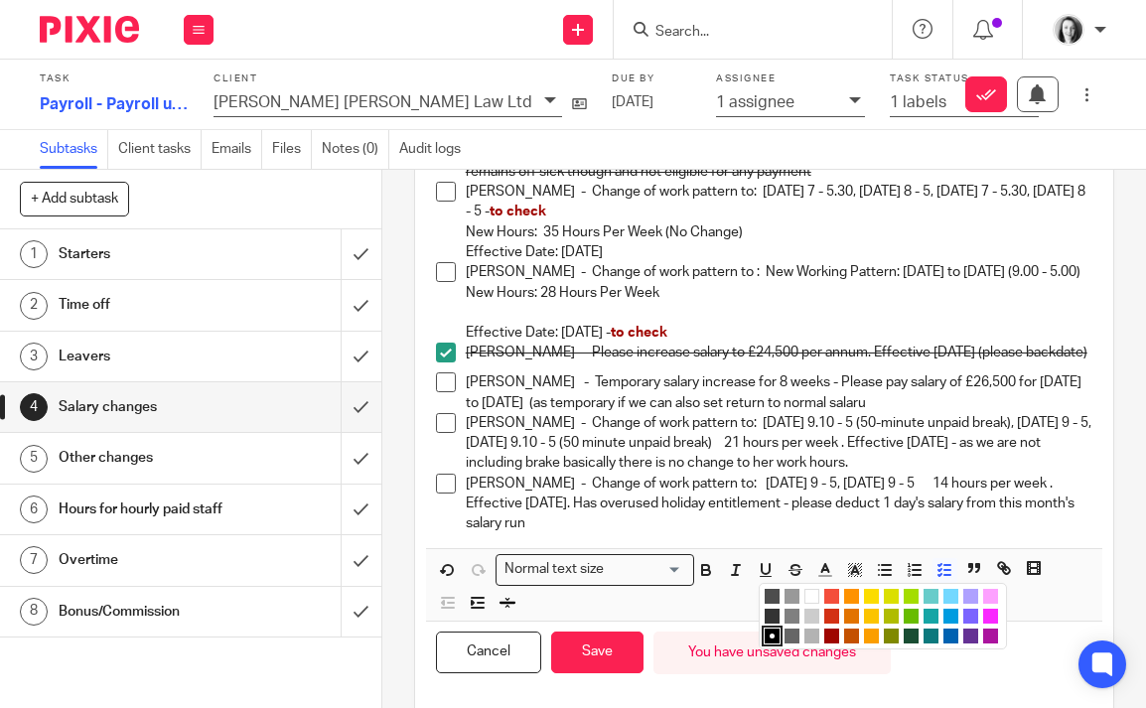
click at [830, 643] on li "color:#9F0500" at bounding box center [831, 636] width 15 height 15
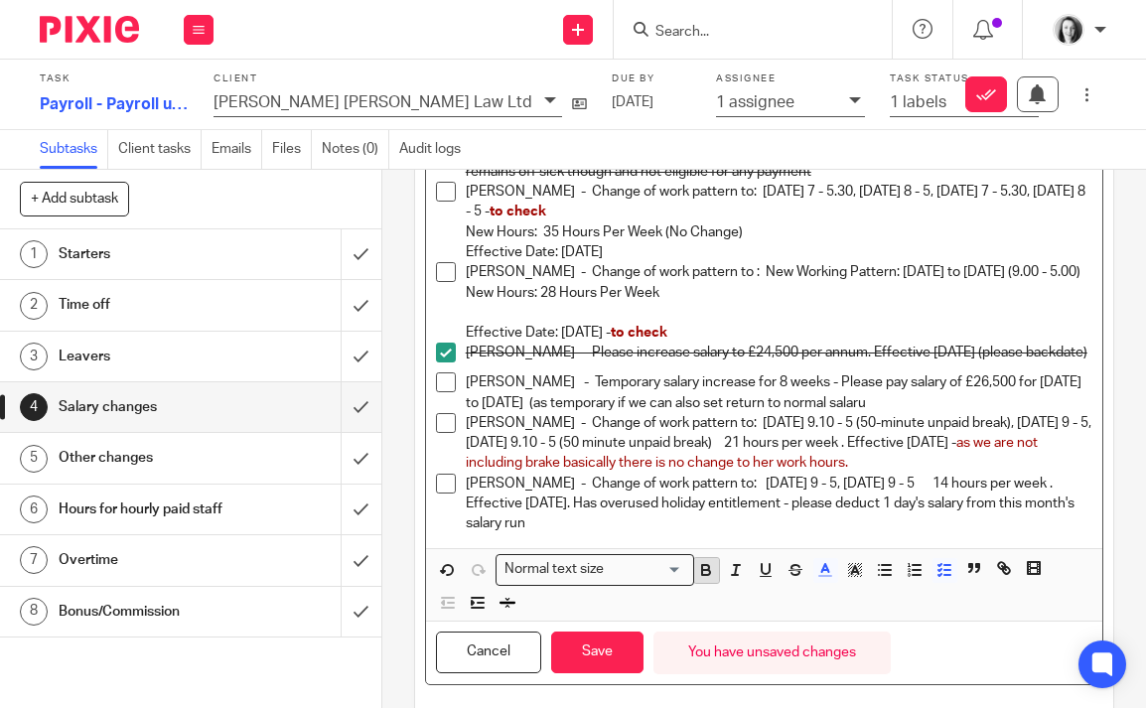
click at [703, 575] on icon "button" at bounding box center [706, 572] width 8 height 5
click at [961, 464] on p "Bailey Lyle - Change of work pattern to: Tuesday 9.10 - 5 (50-minute unpaid bre…" at bounding box center [779, 443] width 627 height 61
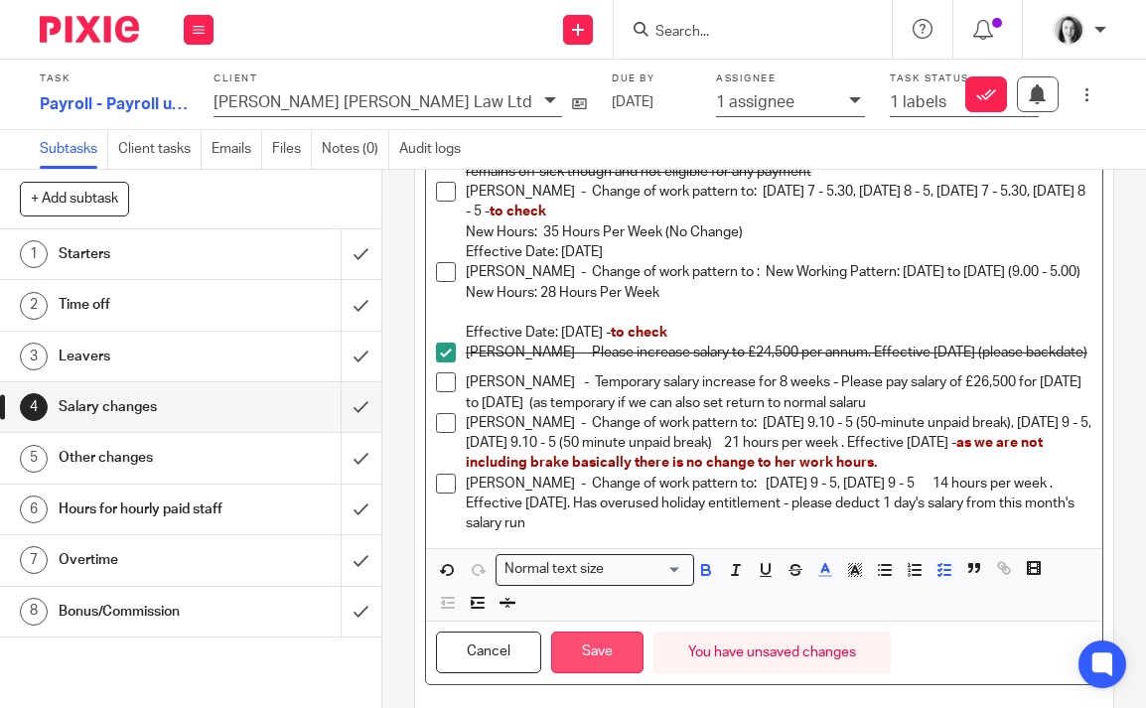
click at [621, 669] on button "Save" at bounding box center [597, 653] width 92 height 43
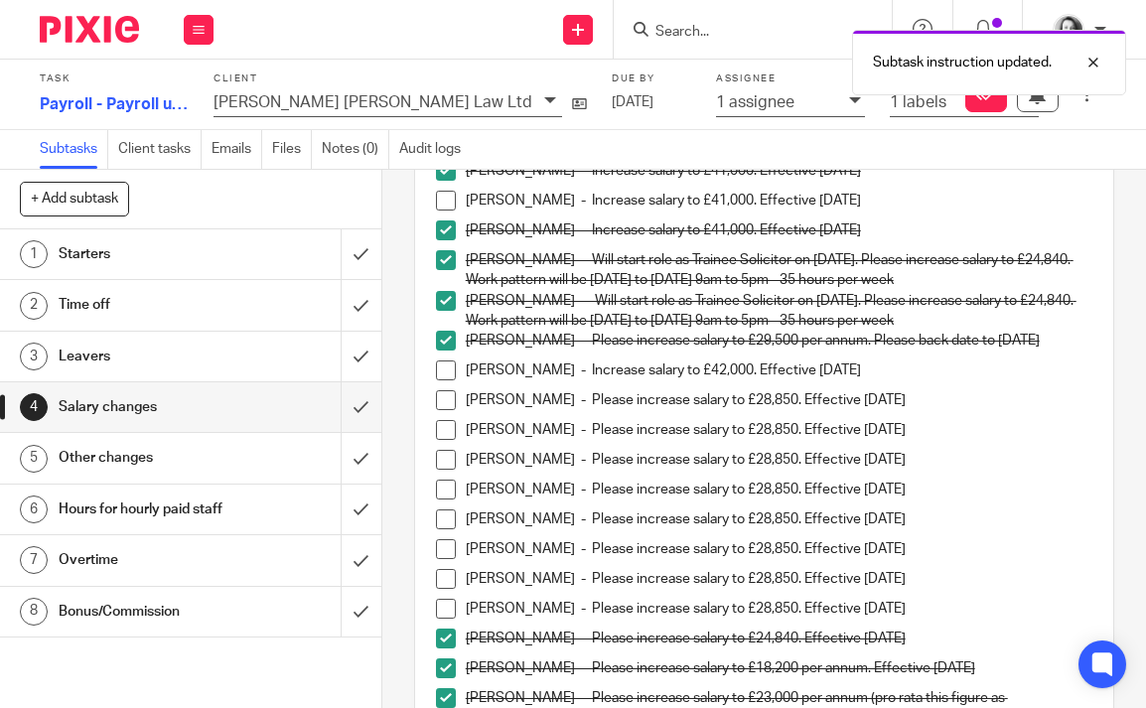
scroll to position [0, 0]
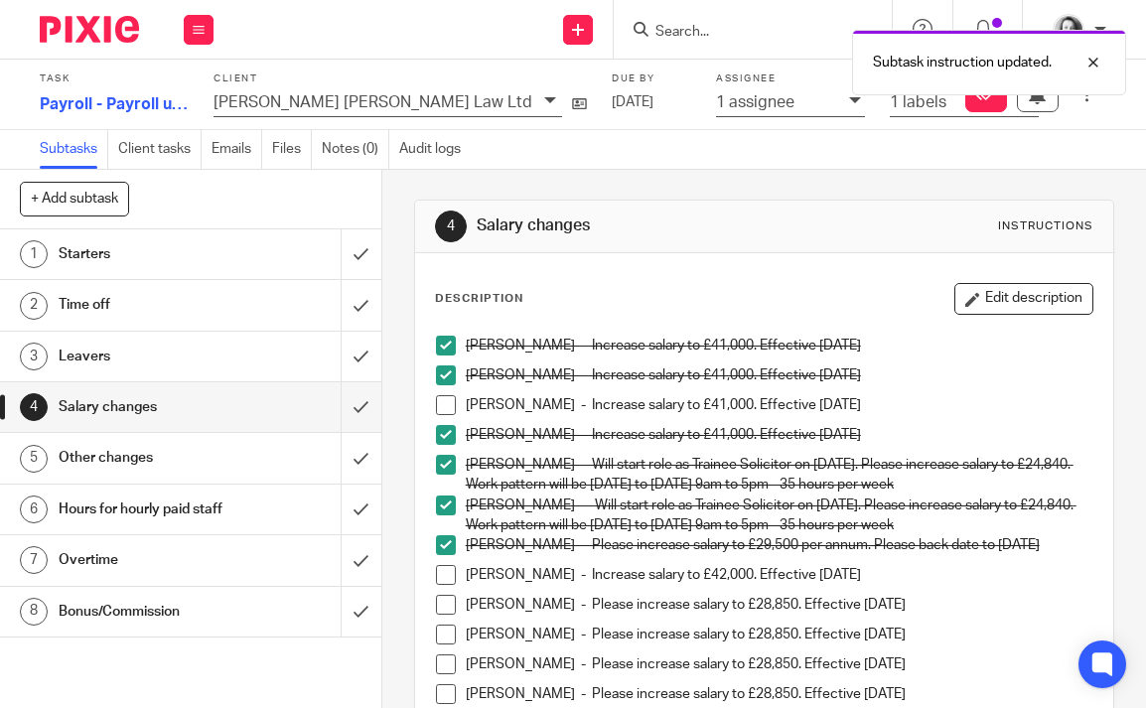
click at [259, 307] on div "Time off" at bounding box center [190, 305] width 262 height 30
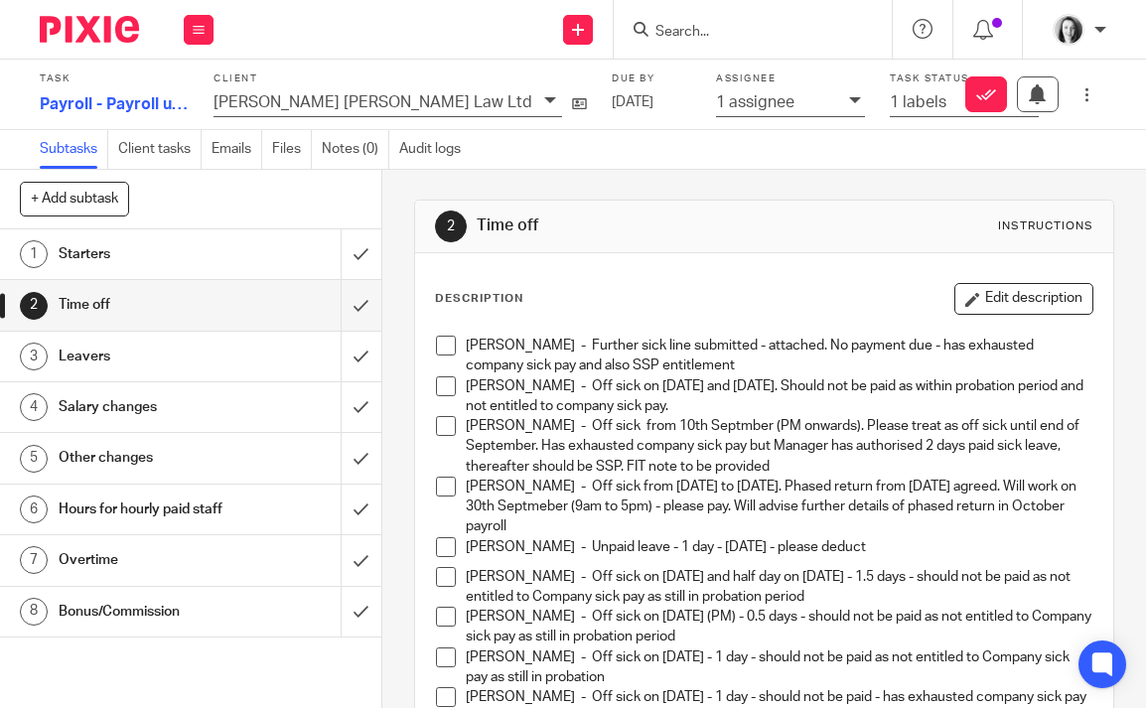
click at [446, 343] on span at bounding box center [446, 346] width 20 height 20
click at [449, 386] on span at bounding box center [446, 386] width 20 height 20
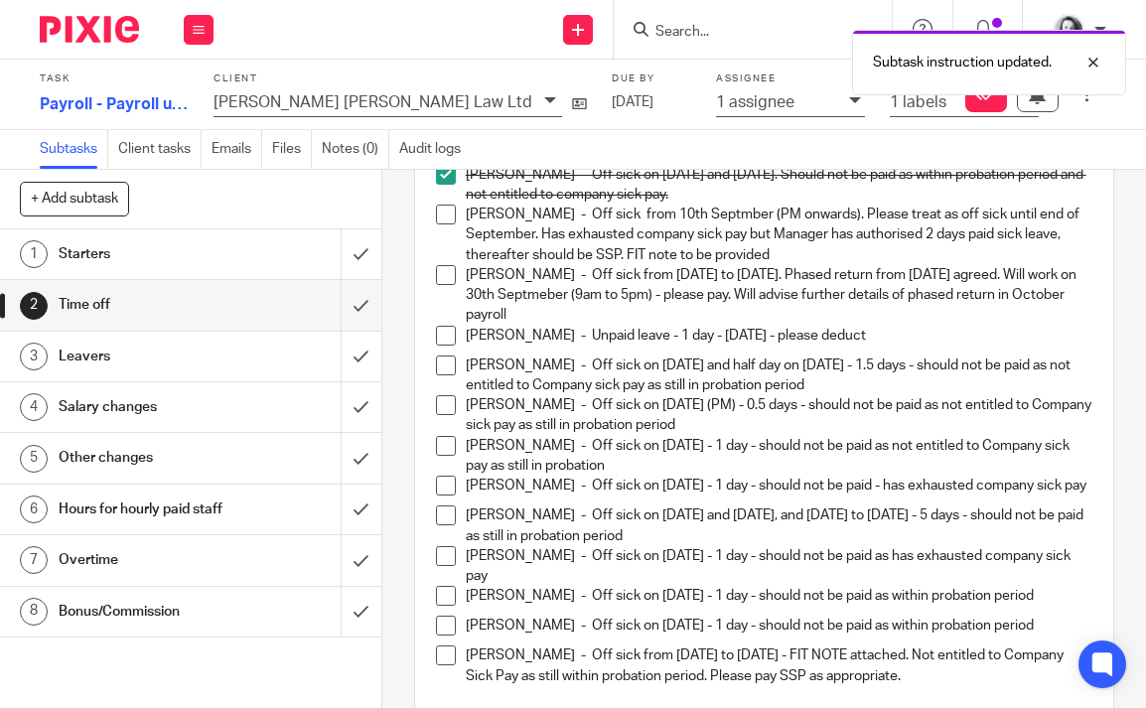
scroll to position [216, 0]
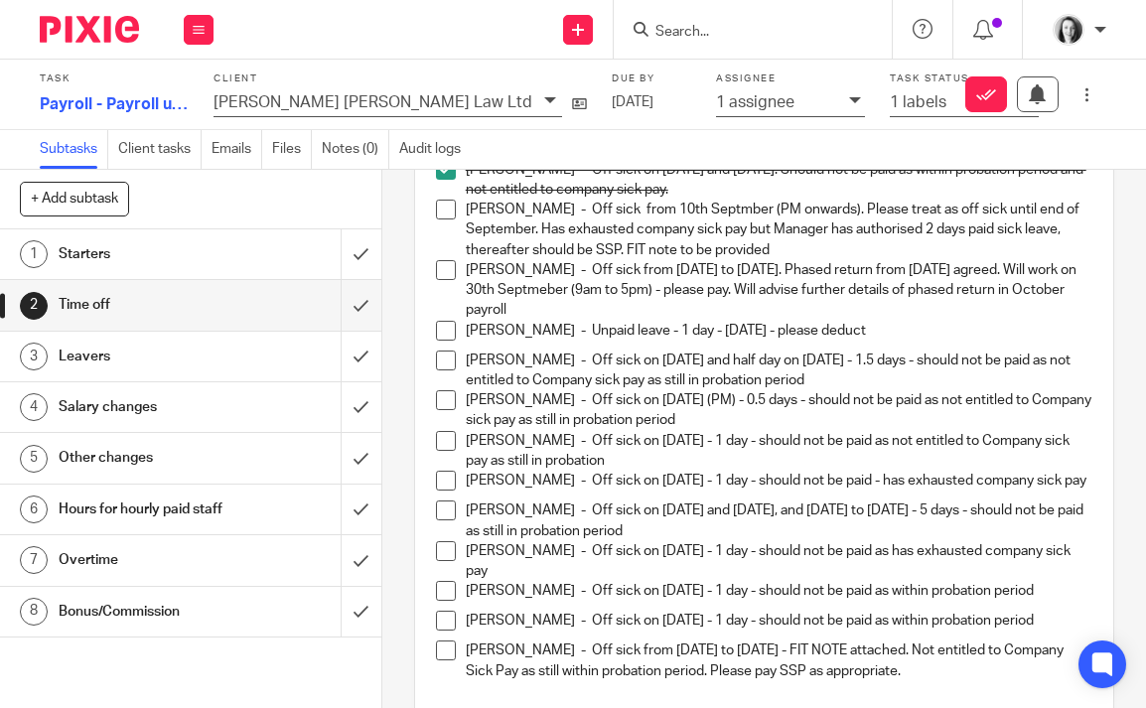
click at [814, 249] on p "Kiera Lambie - Off sick from 10th Septmber (PM onwards). Please treat as off si…" at bounding box center [779, 230] width 627 height 61
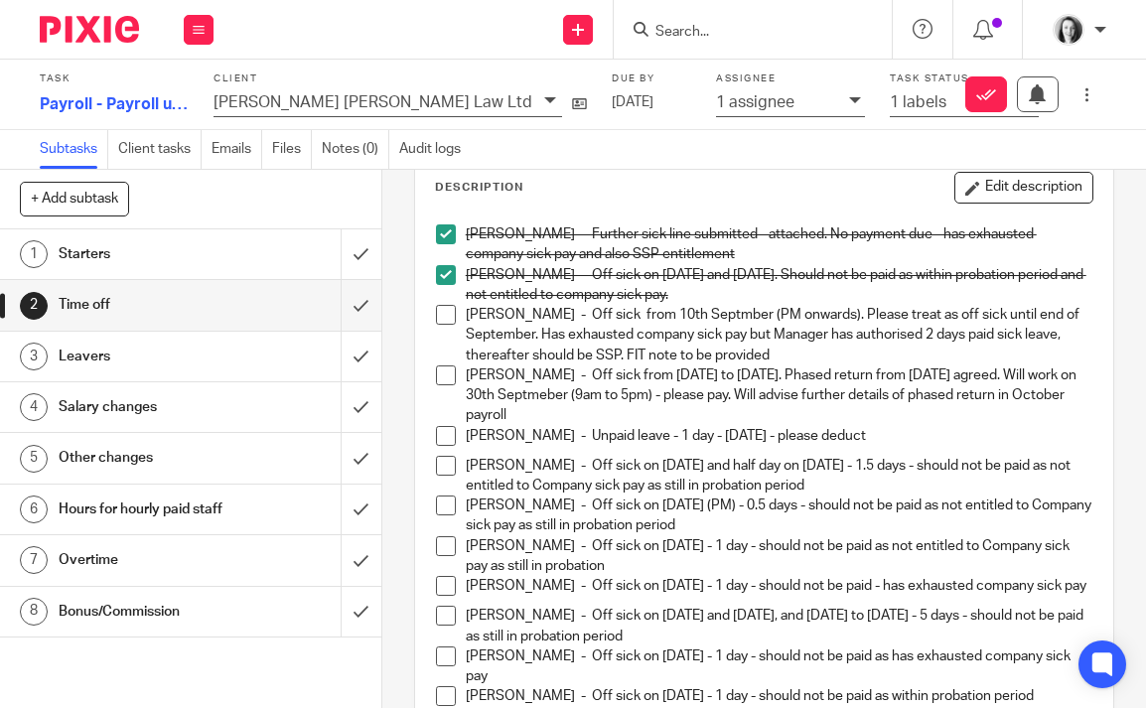
scroll to position [108, 0]
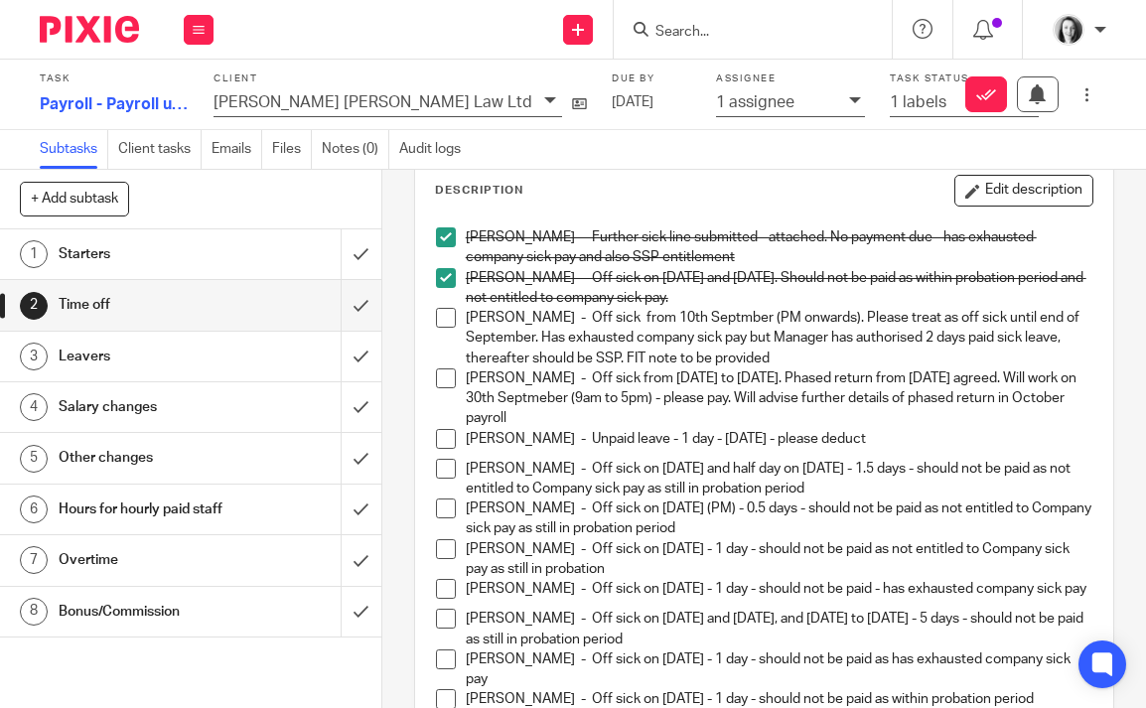
click at [791, 361] on p "Kiera Lambie - Off sick from 10th Septmber (PM onwards). Please treat as off si…" at bounding box center [779, 338] width 627 height 61
click at [1005, 205] on button "Edit description" at bounding box center [1023, 191] width 139 height 32
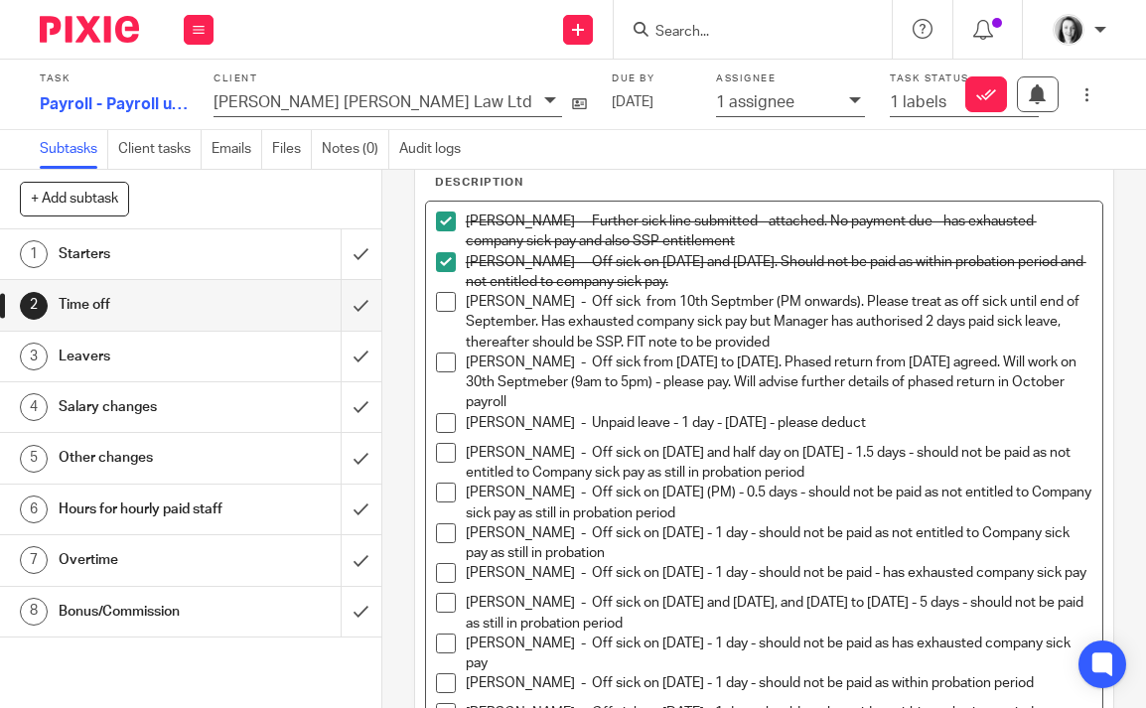
click at [827, 342] on p "Kiera Lambie - Off sick from 10th Septmber (PM onwards). Please treat as off si…" at bounding box center [779, 322] width 627 height 61
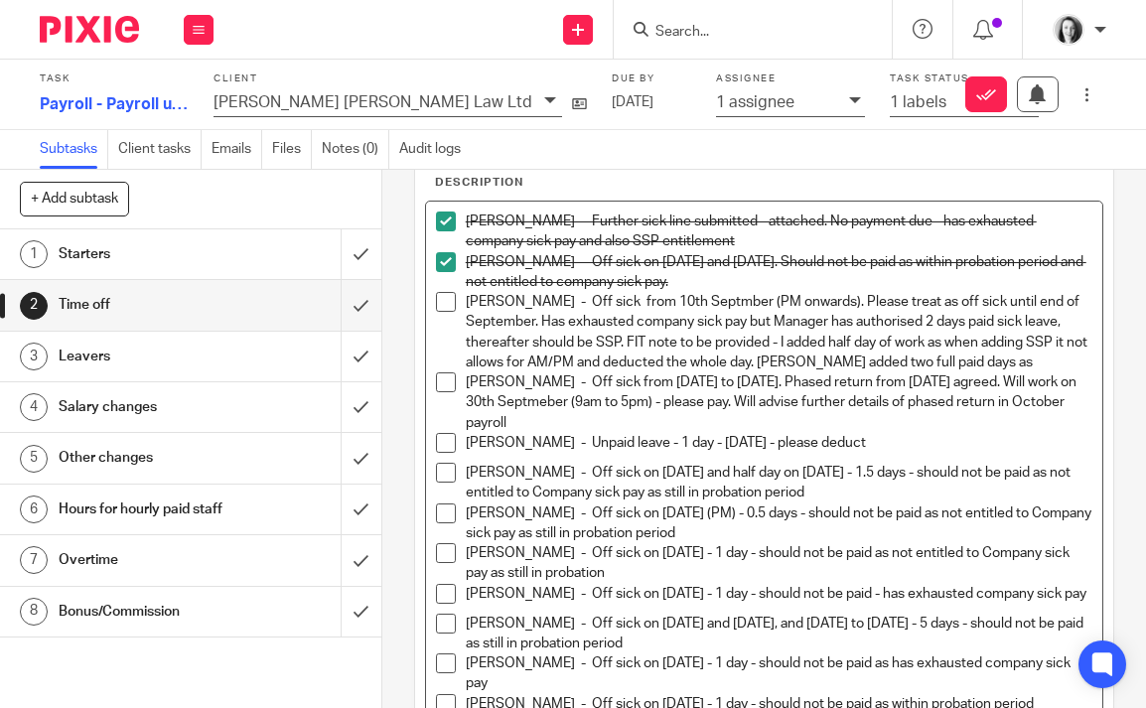
click at [798, 367] on p "Kiera Lambie - Off sick from 10th Septmber (PM onwards). Please treat as off si…" at bounding box center [779, 332] width 627 height 80
click at [982, 364] on p "Kiera Lambie - Off sick from 10th Septmber (PM onwards). Please treat as off si…" at bounding box center [779, 332] width 627 height 80
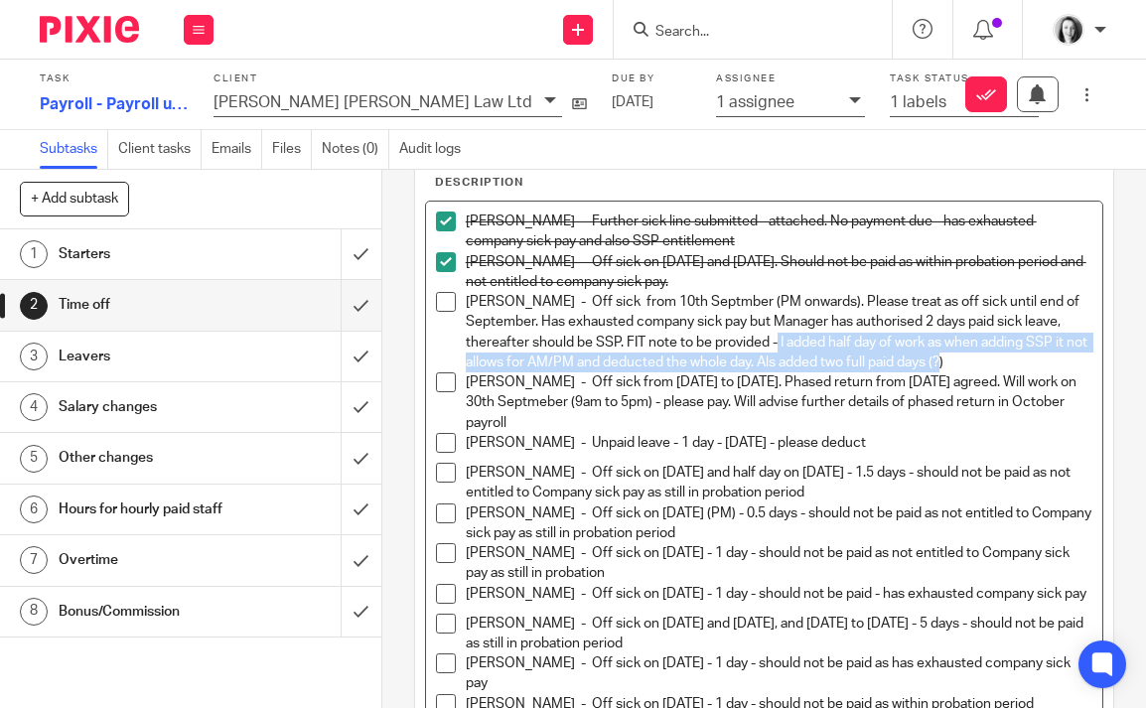
drag, startPoint x: 782, startPoint y: 341, endPoint x: 979, endPoint y: 364, distance: 199.1
click at [979, 364] on p "Kiera Lambie - Off sick from 10th Septmber (PM onwards). Please treat as off si…" at bounding box center [779, 332] width 627 height 80
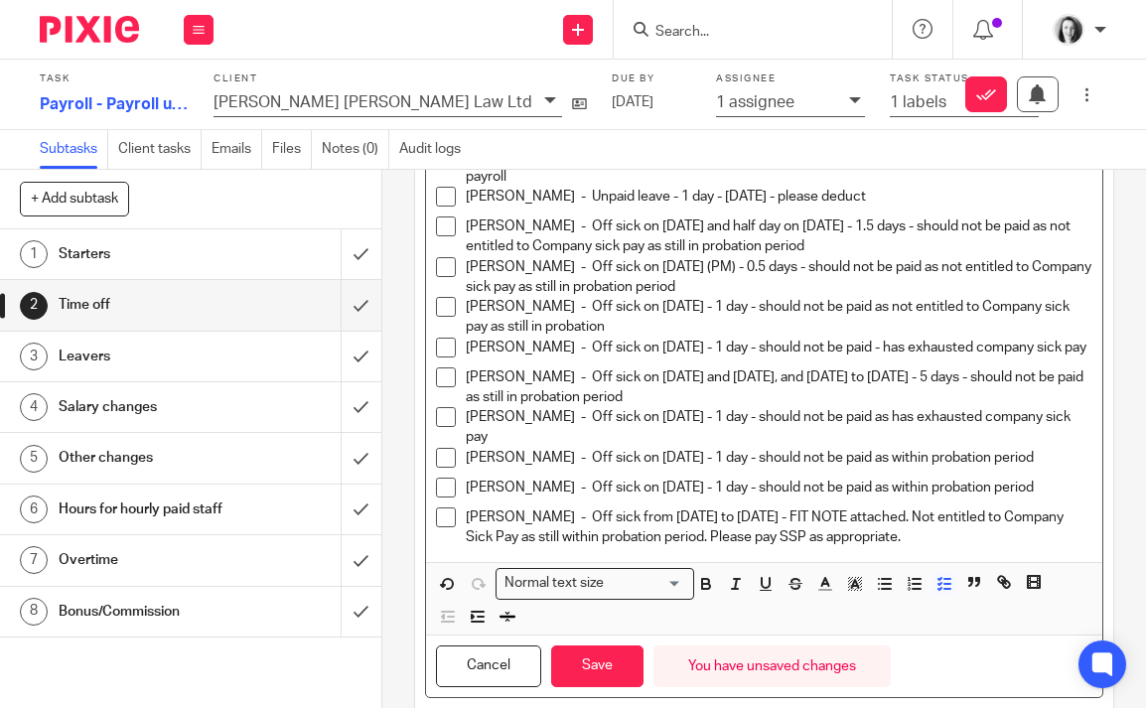
scroll to position [426, 0]
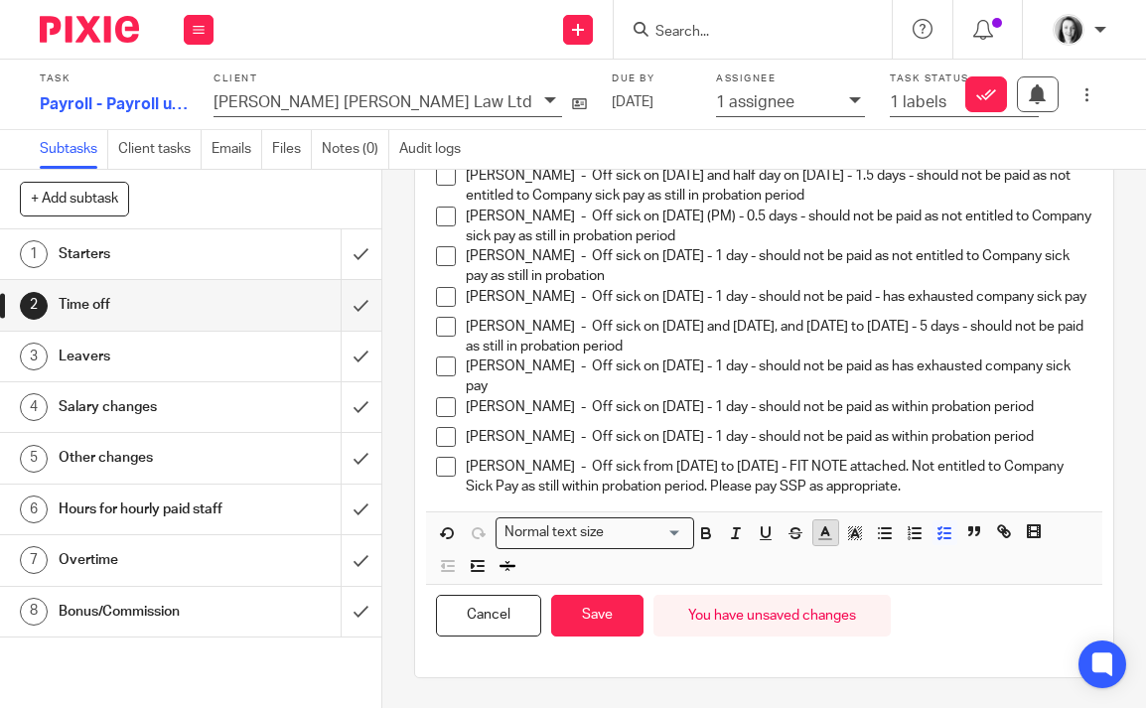
click at [828, 534] on polyline "button" at bounding box center [825, 531] width 7 height 8
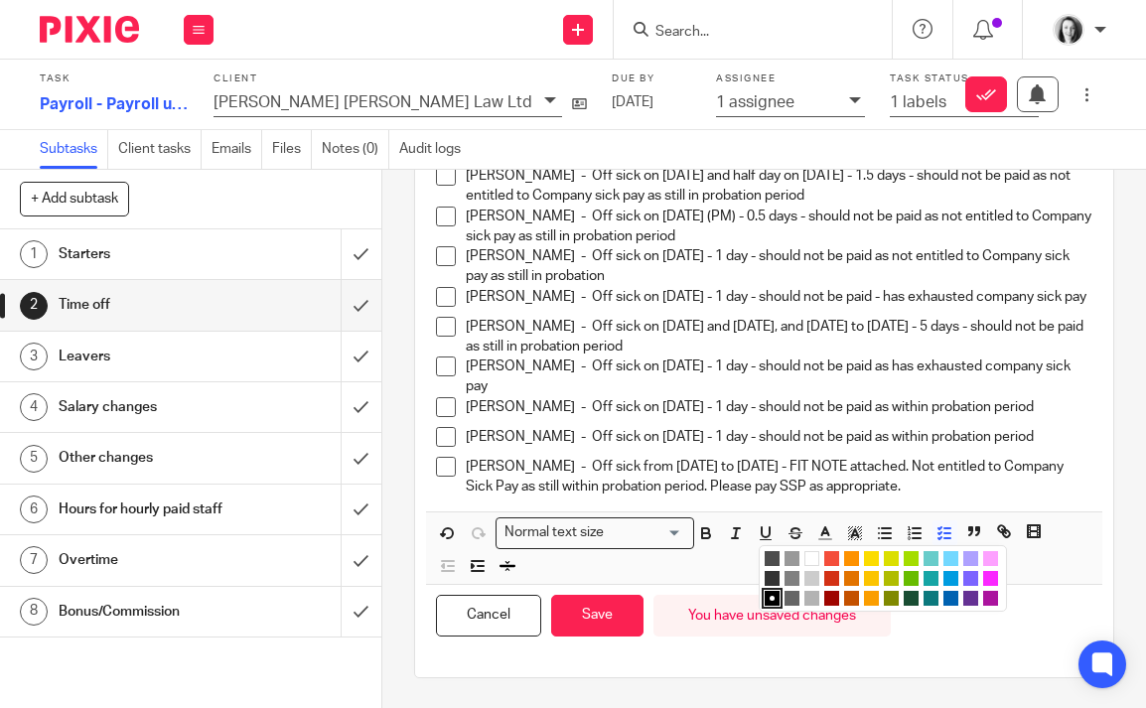
click at [835, 596] on li "color:#9F0500" at bounding box center [831, 598] width 15 height 15
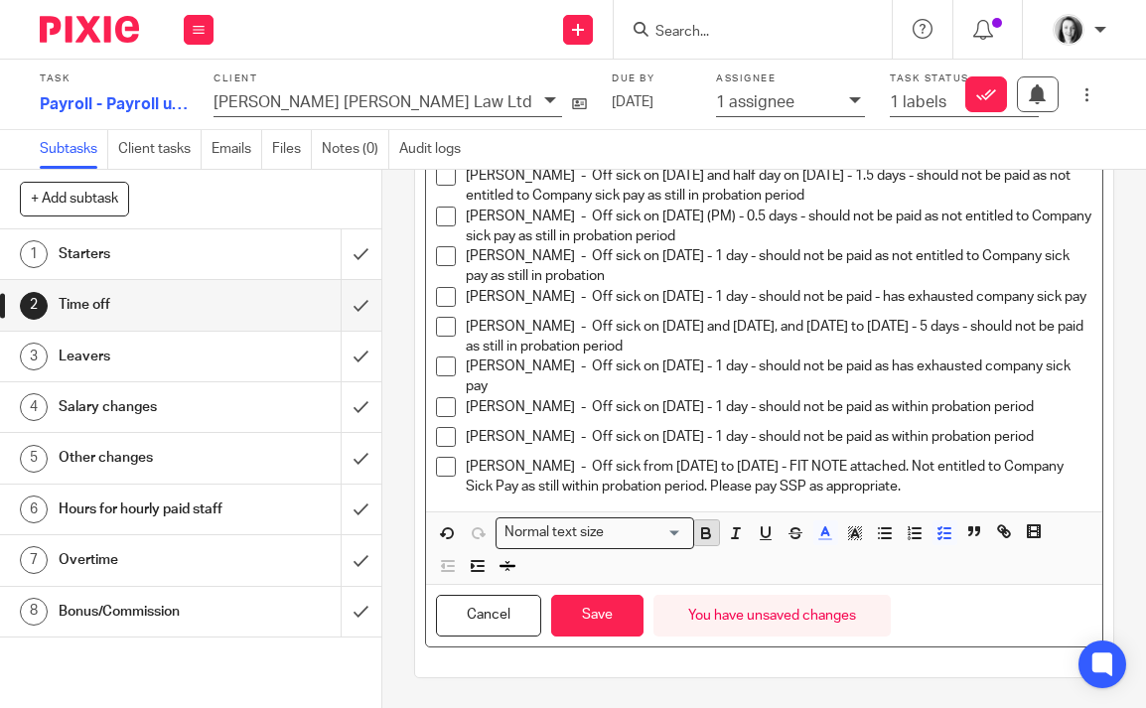
click at [706, 533] on icon "button" at bounding box center [706, 533] width 18 height 18
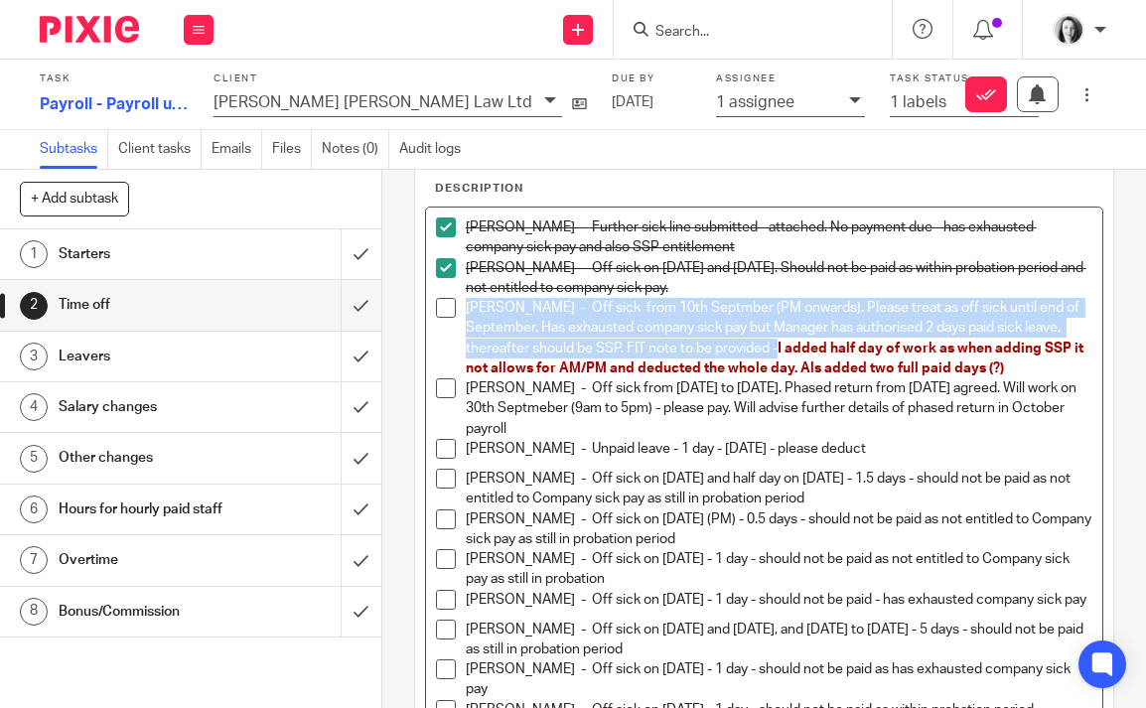
scroll to position [70, 0]
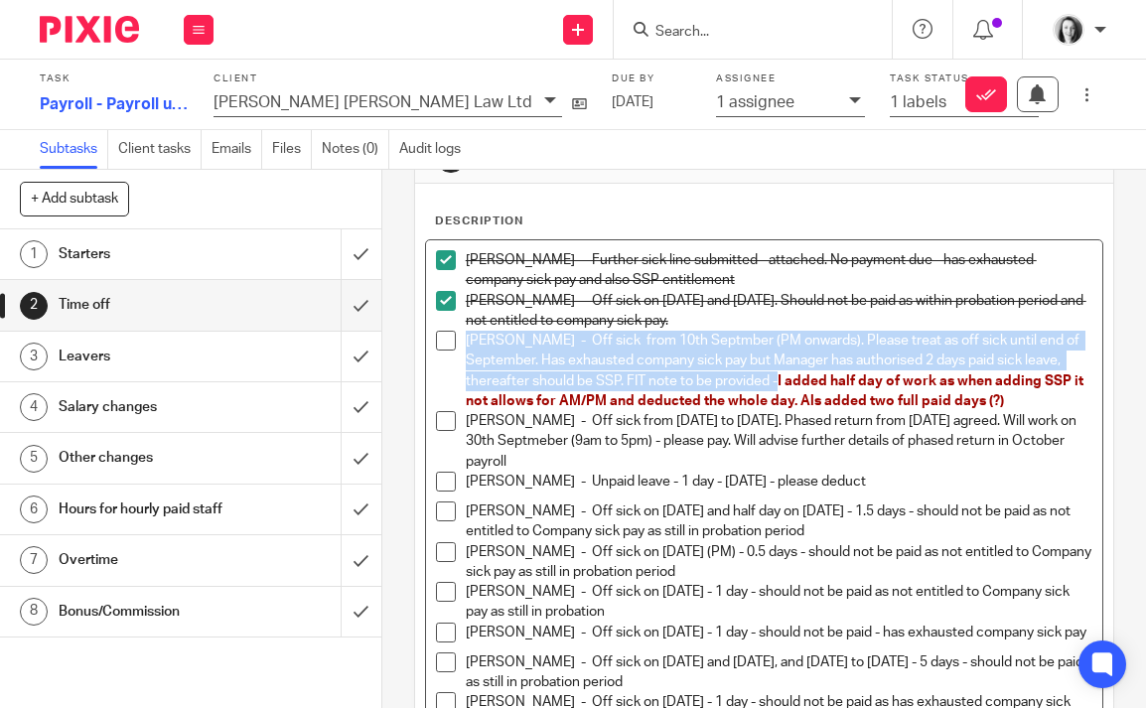
click at [816, 406] on span "I added half day of work as when adding SSP it not allows for AM/PM and deducte…" at bounding box center [776, 391] width 621 height 34
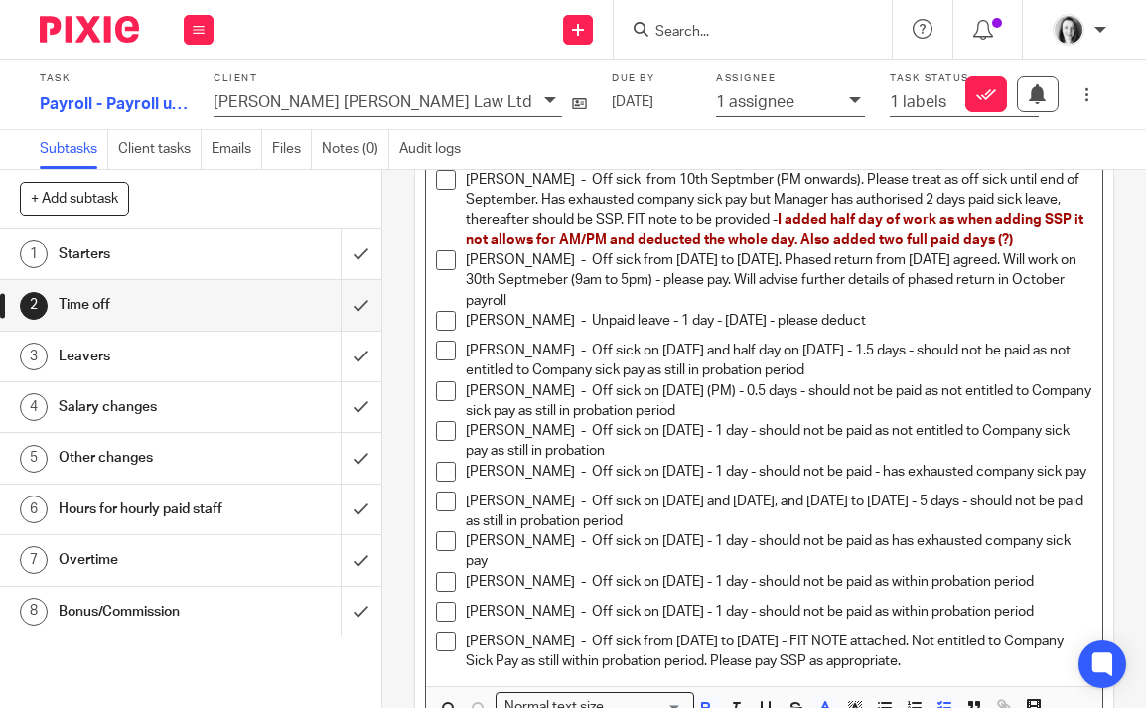
scroll to position [242, 0]
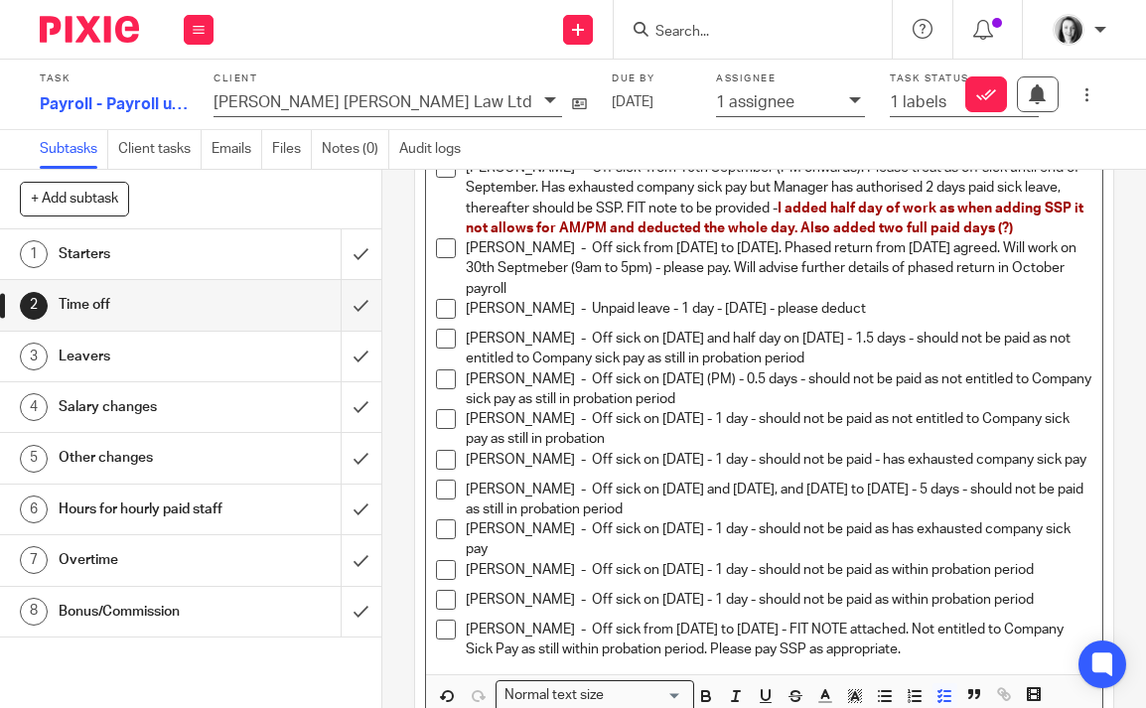
click at [660, 294] on p "Joanne Brown - Off sick from 1st August to 29th September. Phased return from 3…" at bounding box center [779, 268] width 627 height 61
click at [642, 293] on p "Joanne Brown - Off sick from 1st August to 29th September. Phased return from 3…" at bounding box center [779, 268] width 627 height 61
drag, startPoint x: 687, startPoint y: 292, endPoint x: 628, endPoint y: 288, distance: 59.7
click at [627, 288] on p "Joanne Brown - Off sick from 1st August to 29th September. Phased return from 3…" at bounding box center [779, 268] width 627 height 61
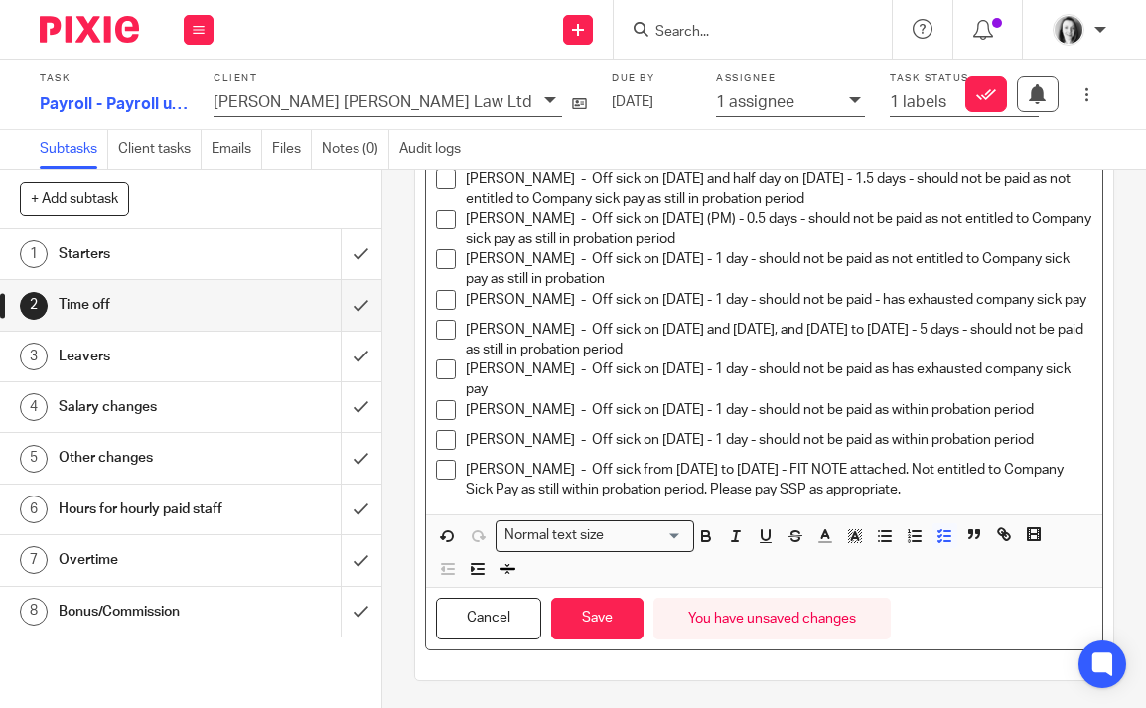
scroll to position [409, 0]
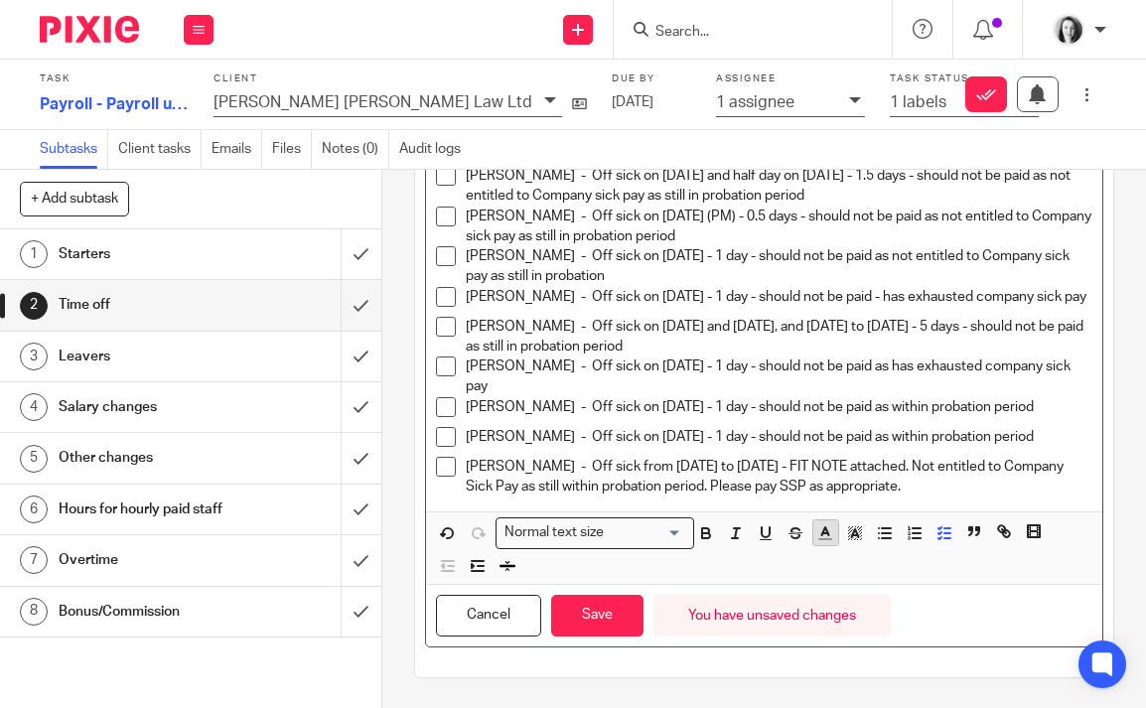
click at [824, 535] on polyline "button" at bounding box center [825, 531] width 7 height 8
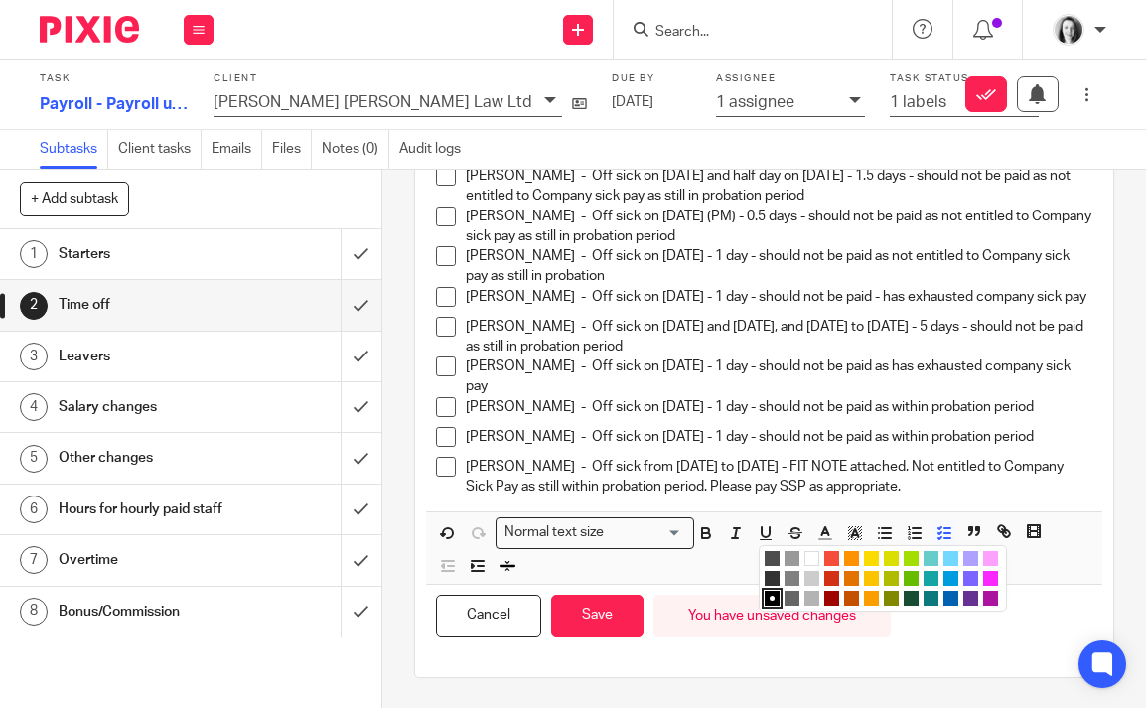
click at [831, 606] on li "color:#9F0500" at bounding box center [831, 598] width 15 height 15
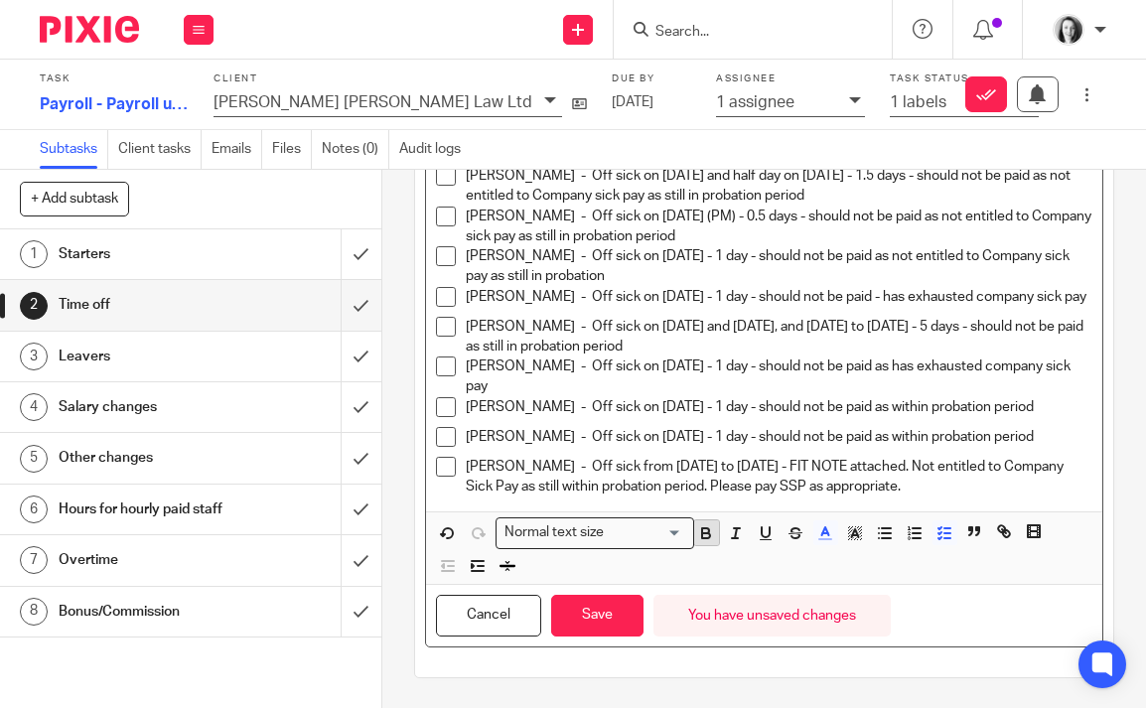
click at [703, 542] on icon "button" at bounding box center [706, 533] width 18 height 18
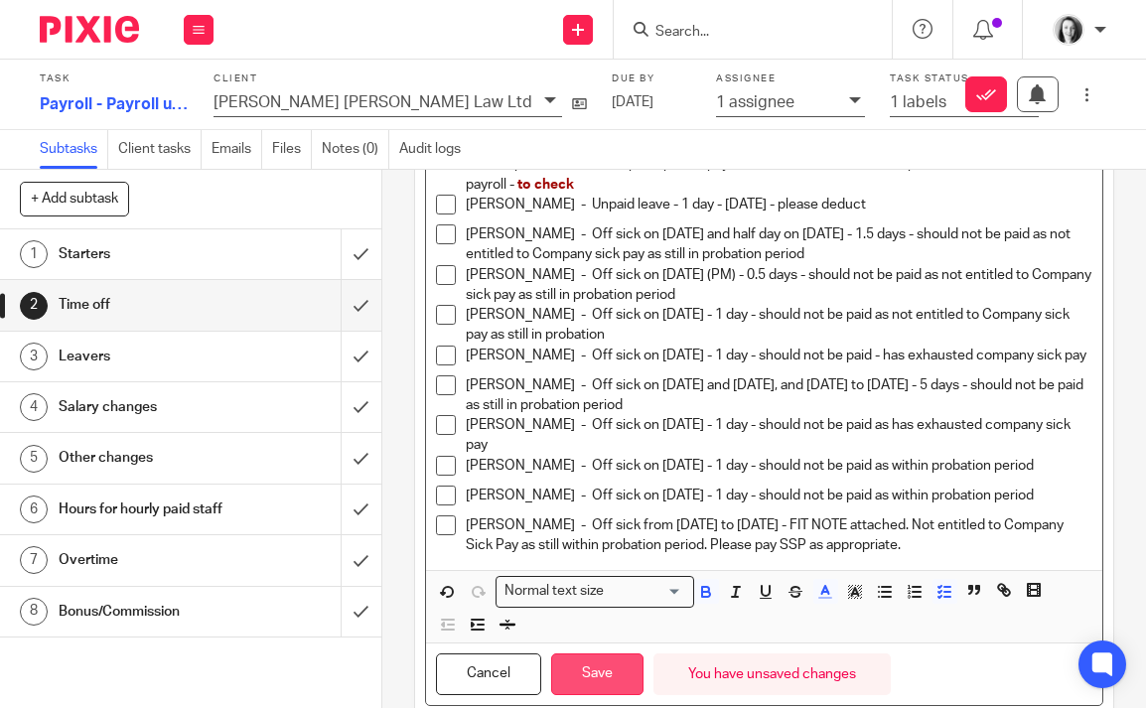
click at [613, 696] on button "Save" at bounding box center [597, 674] width 92 height 43
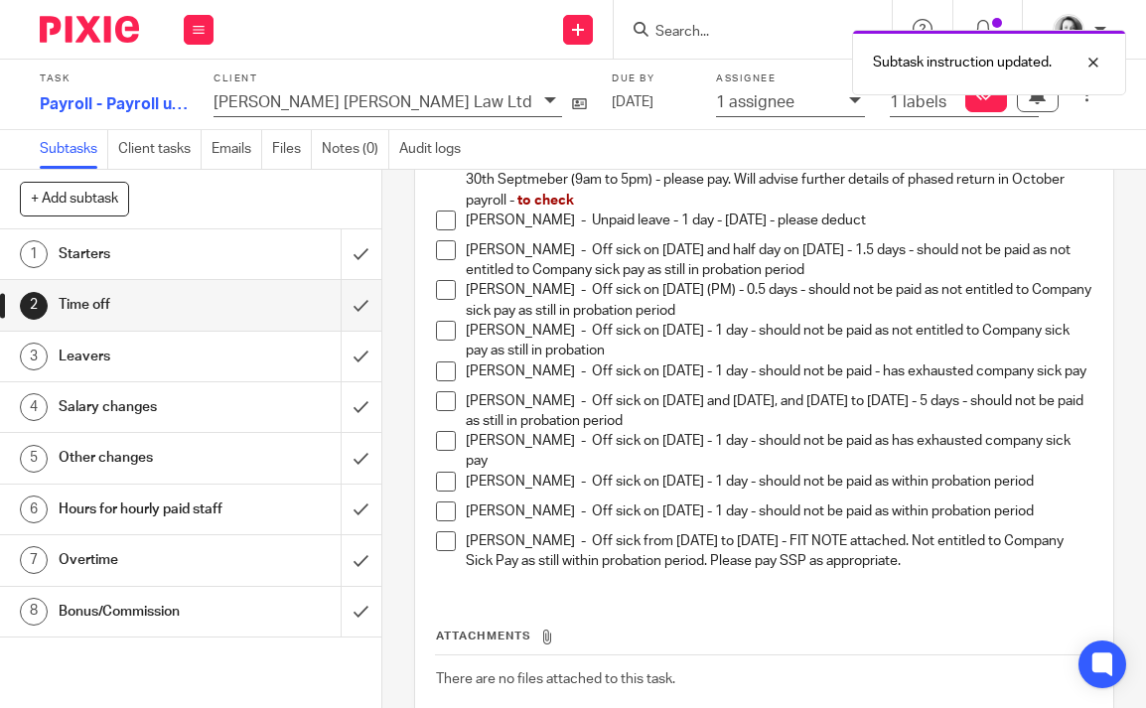
scroll to position [362, 0]
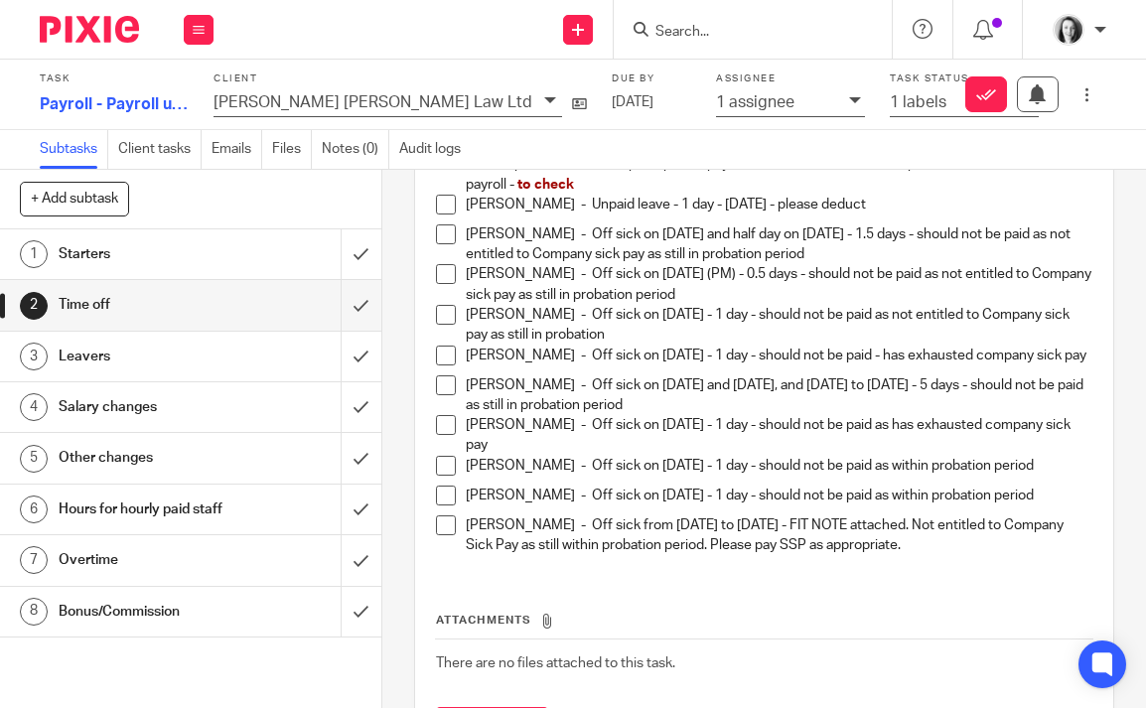
click at [453, 209] on span at bounding box center [446, 205] width 20 height 20
click at [446, 239] on span at bounding box center [446, 234] width 20 height 20
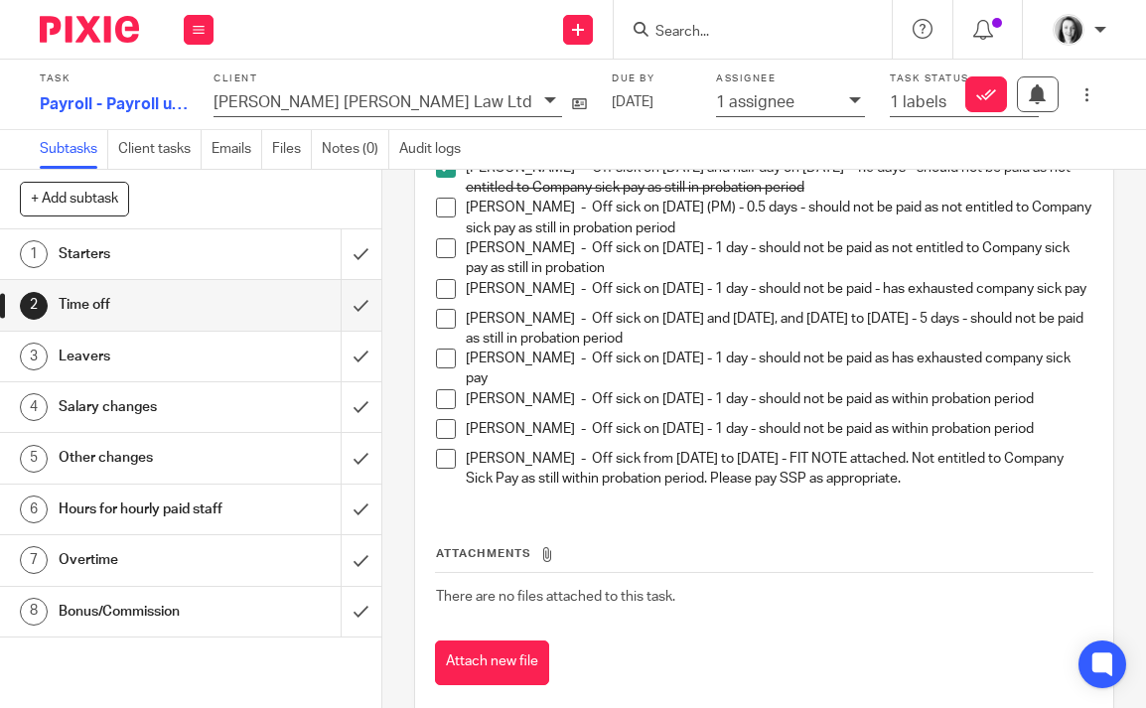
scroll to position [435, 0]
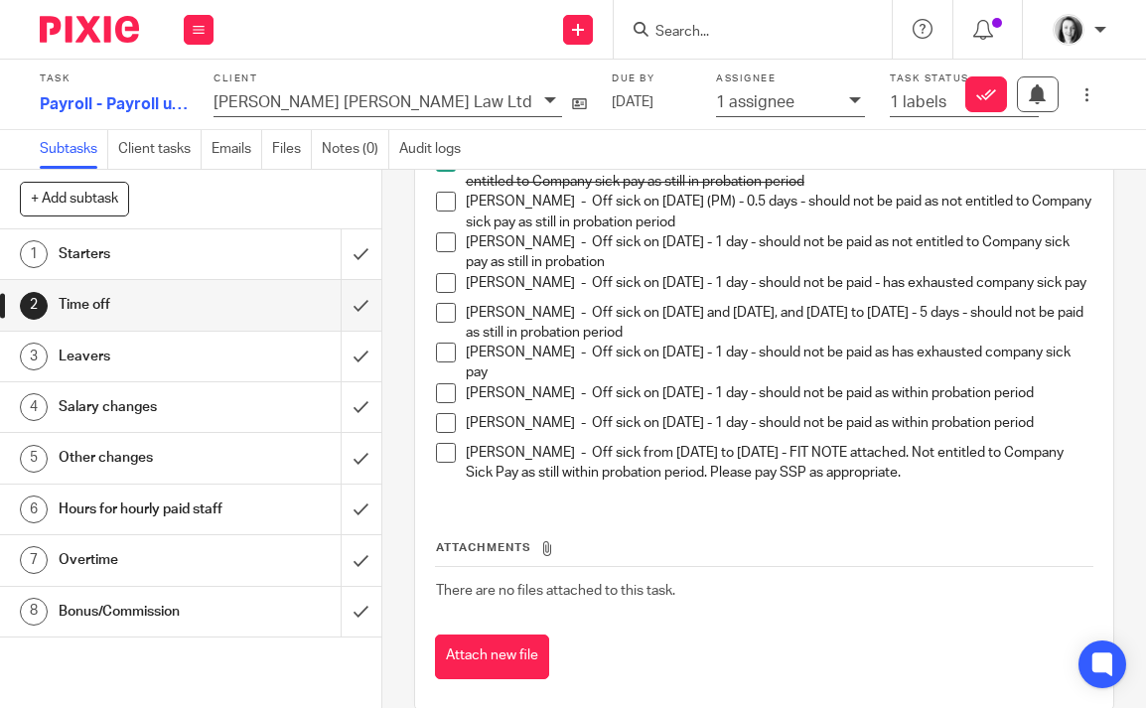
click at [444, 207] on span at bounding box center [446, 202] width 20 height 20
click at [444, 246] on span at bounding box center [446, 242] width 20 height 20
click at [443, 280] on span at bounding box center [446, 283] width 20 height 20
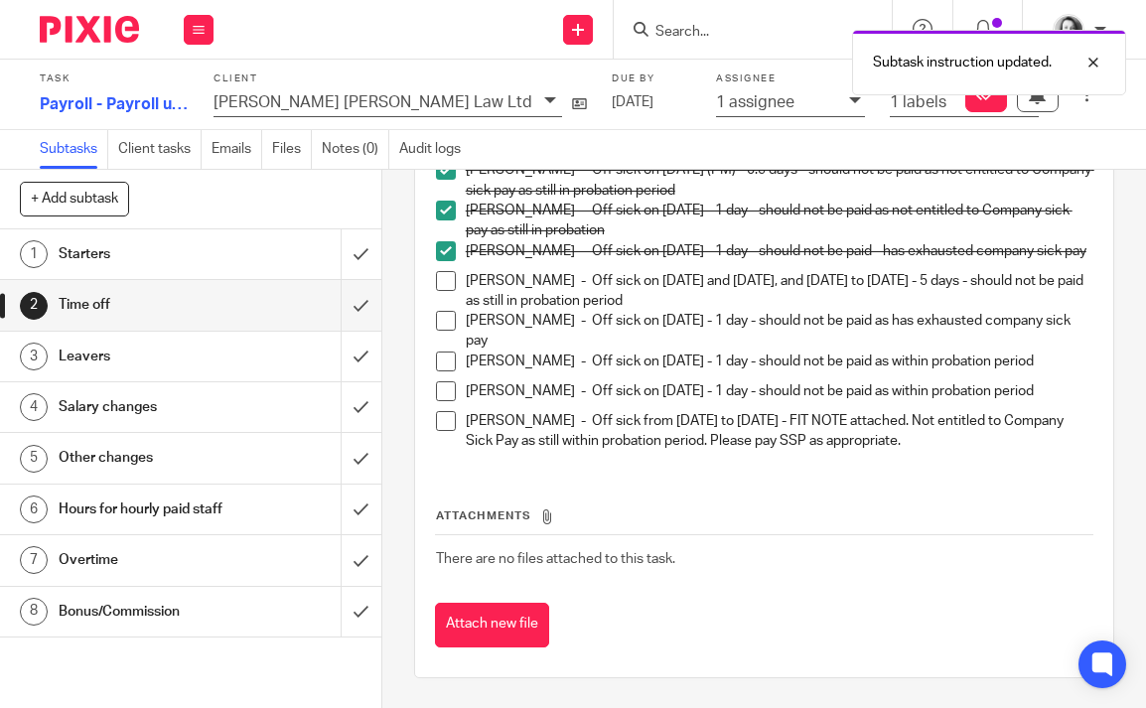
scroll to position [483, 0]
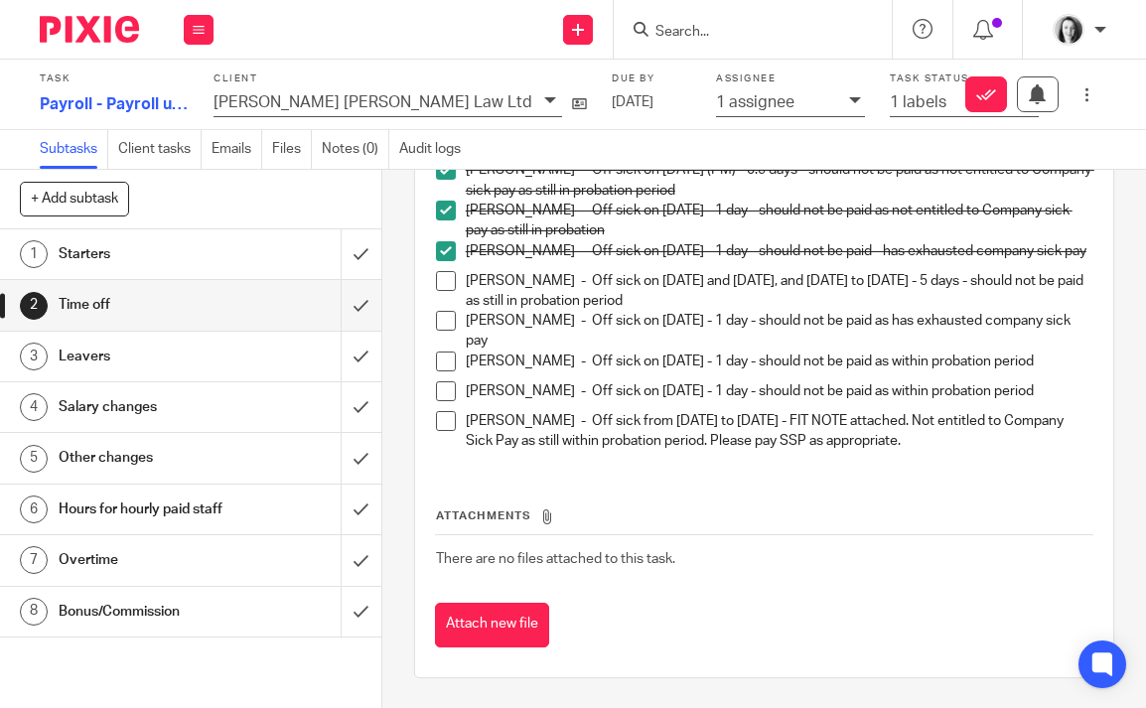
click at [443, 276] on span at bounding box center [446, 281] width 20 height 20
click at [450, 318] on span at bounding box center [446, 321] width 20 height 20
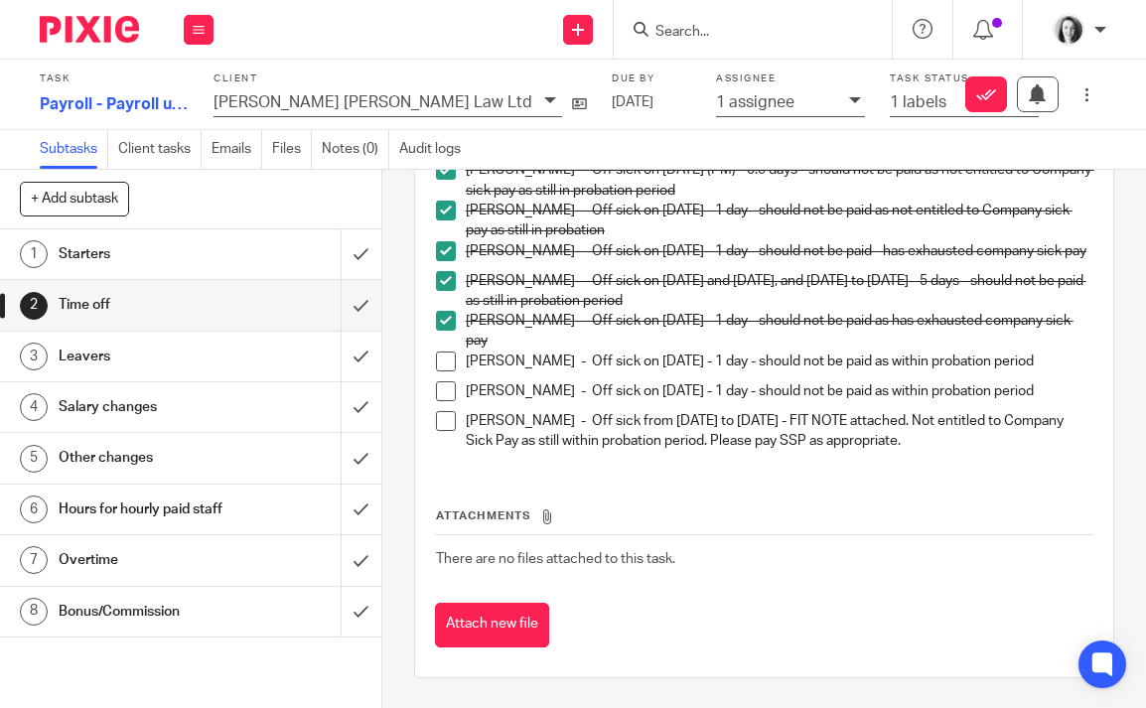
click at [450, 361] on span at bounding box center [446, 362] width 20 height 20
click at [450, 383] on span at bounding box center [446, 391] width 20 height 20
click at [446, 427] on span at bounding box center [446, 421] width 20 height 20
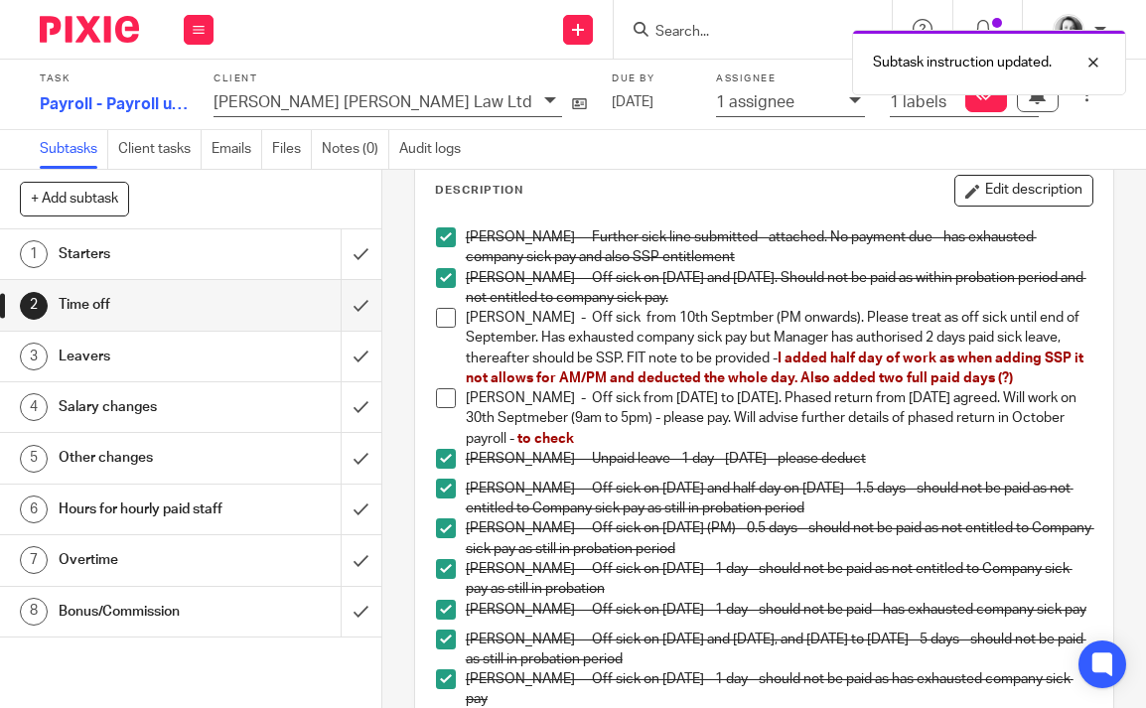
scroll to position [0, 0]
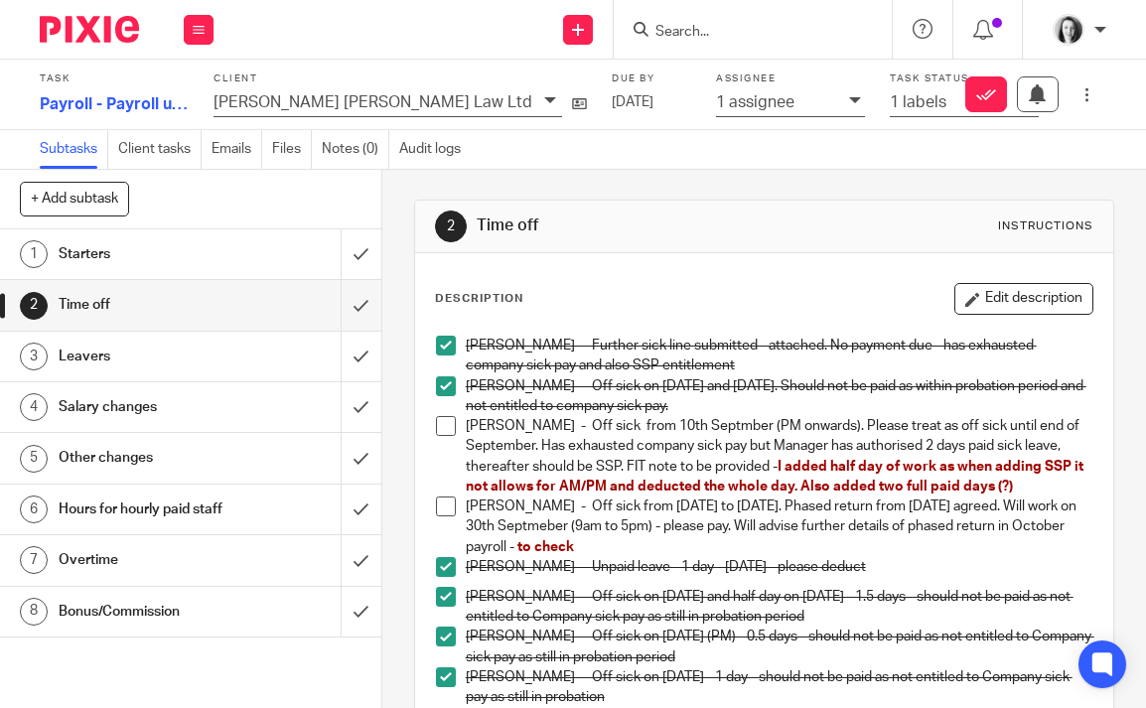
click at [268, 367] on div "Leavers" at bounding box center [190, 357] width 262 height 30
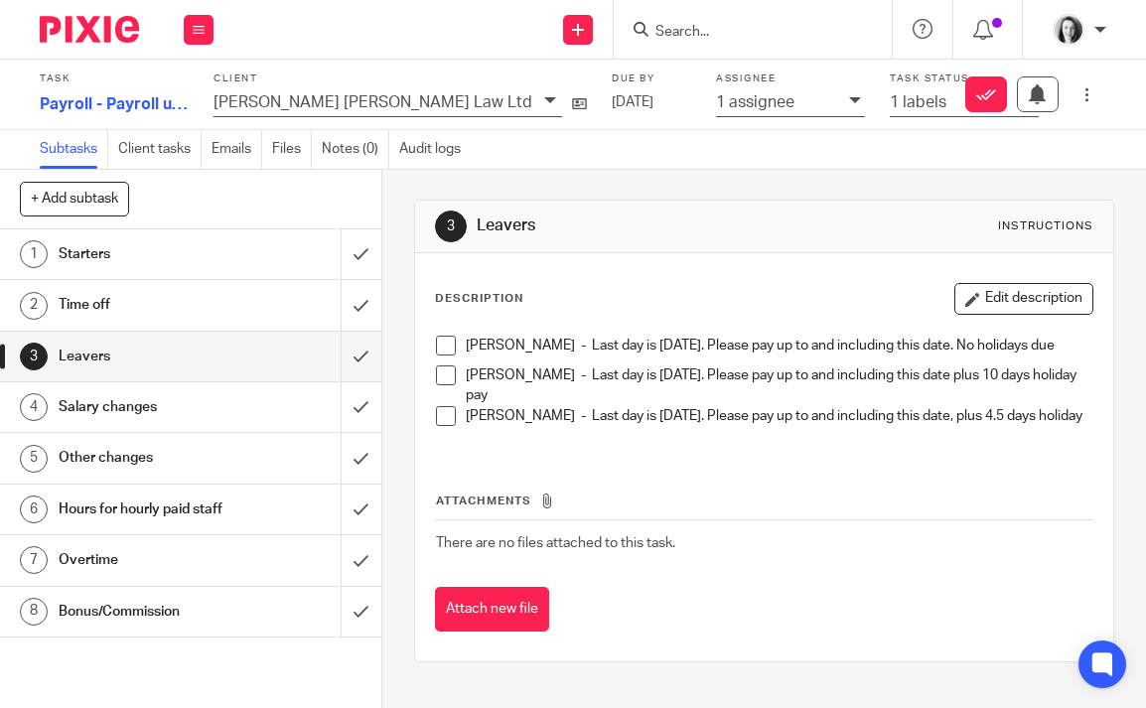
click at [446, 343] on span at bounding box center [446, 346] width 20 height 20
click at [447, 383] on span at bounding box center [446, 375] width 20 height 20
click at [447, 426] on span at bounding box center [446, 416] width 20 height 20
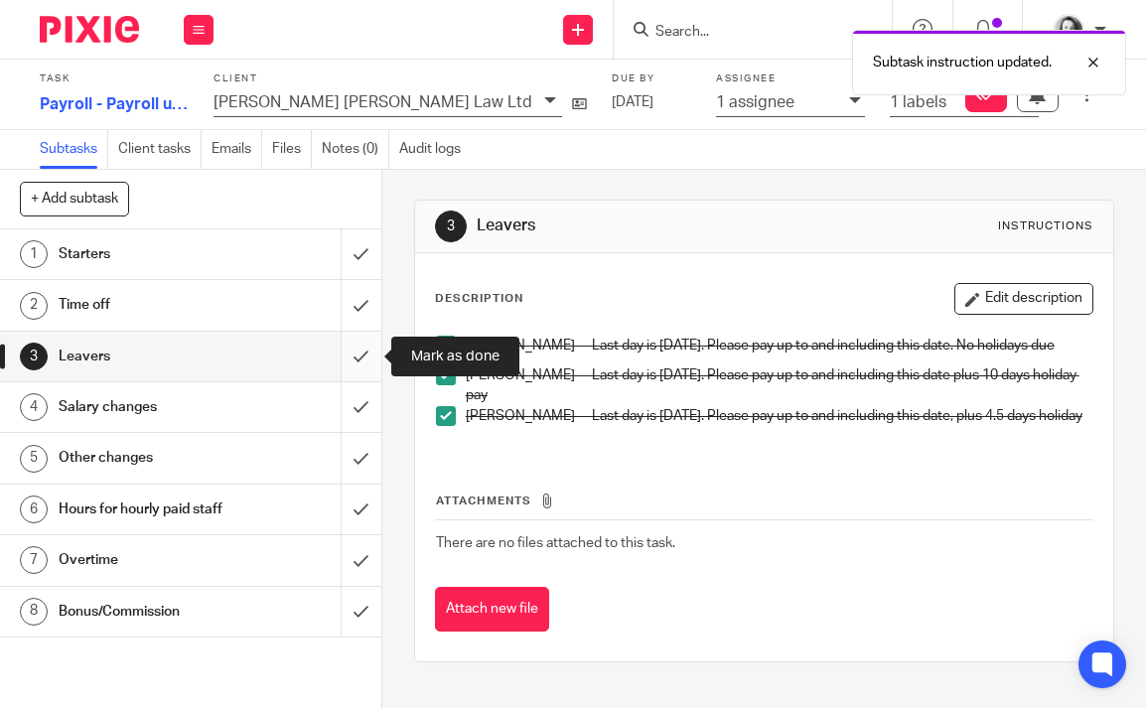
click at [354, 359] on input "submit" at bounding box center [190, 357] width 381 height 50
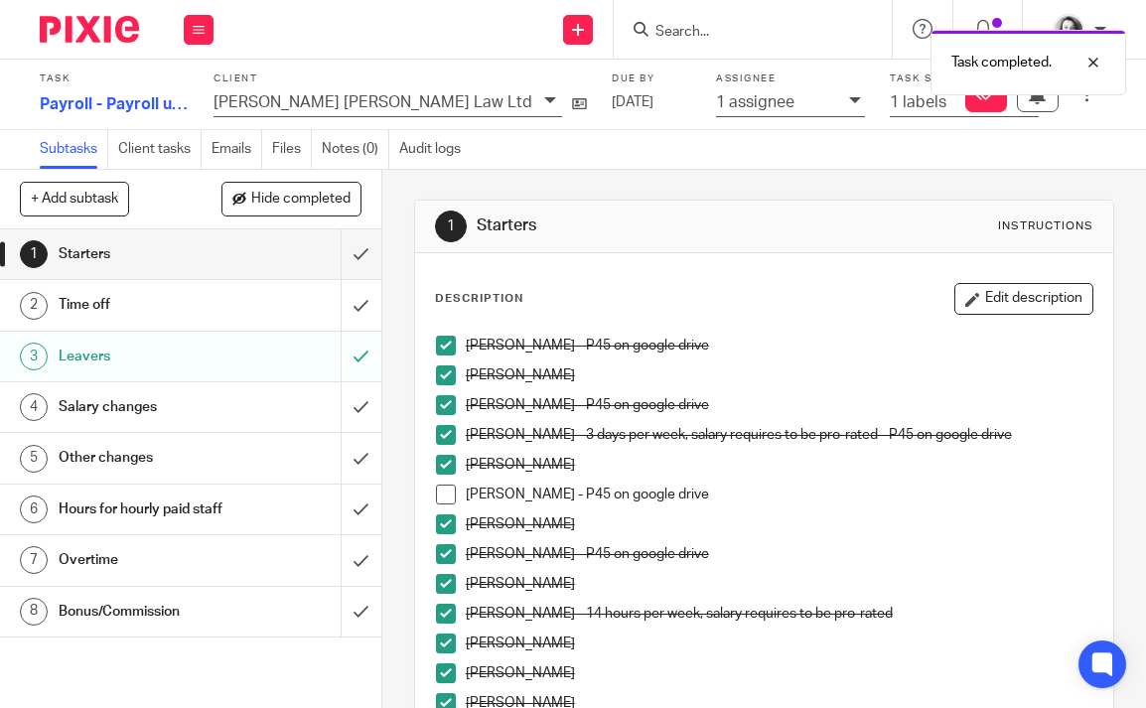
click at [261, 505] on div "Hours for hourly paid staff" at bounding box center [190, 510] width 262 height 30
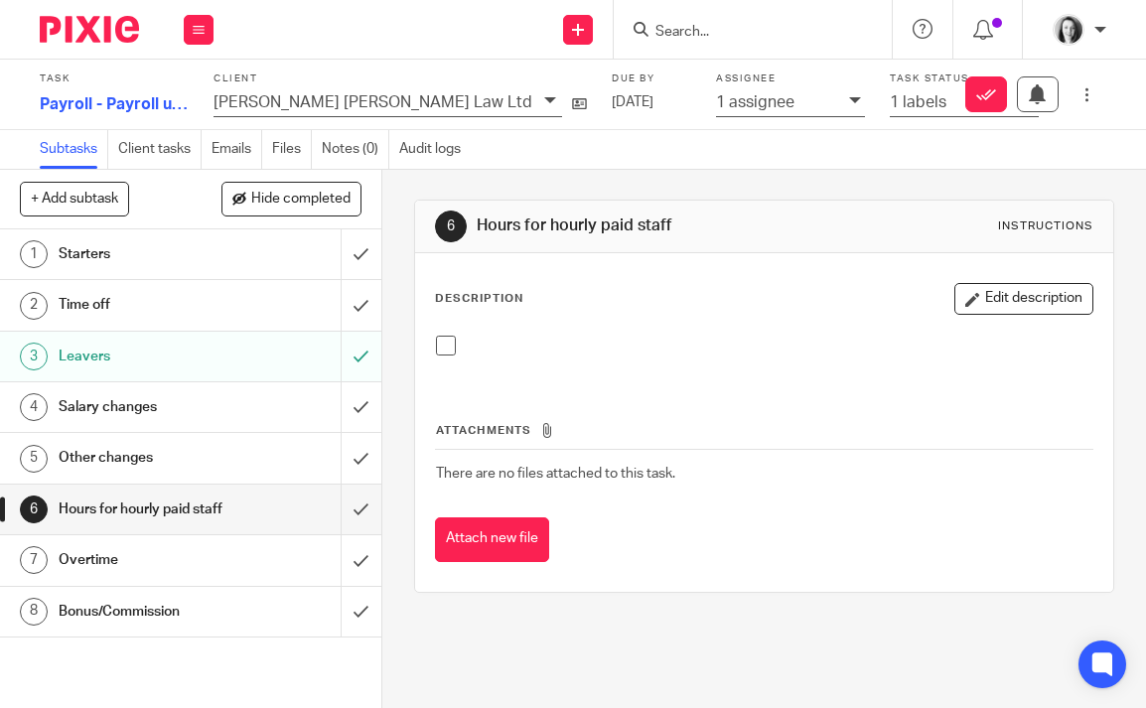
click at [271, 568] on div "Overtime" at bounding box center [190, 560] width 262 height 30
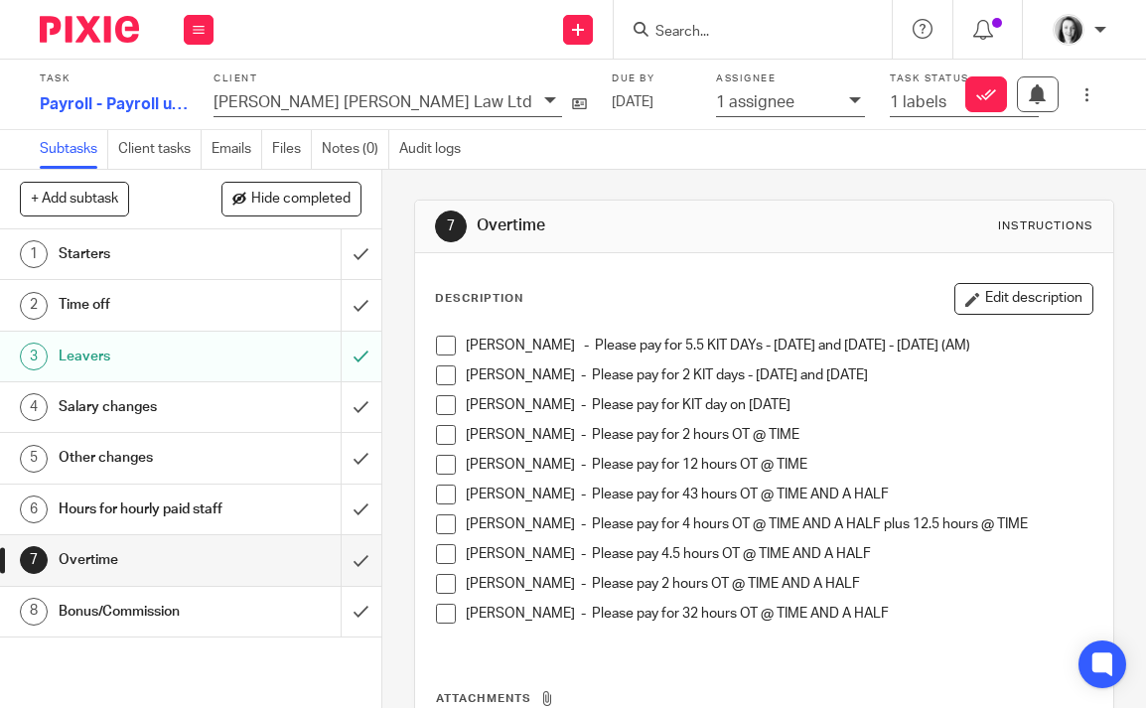
click at [208, 458] on h1 "Other changes" at bounding box center [146, 458] width 175 height 30
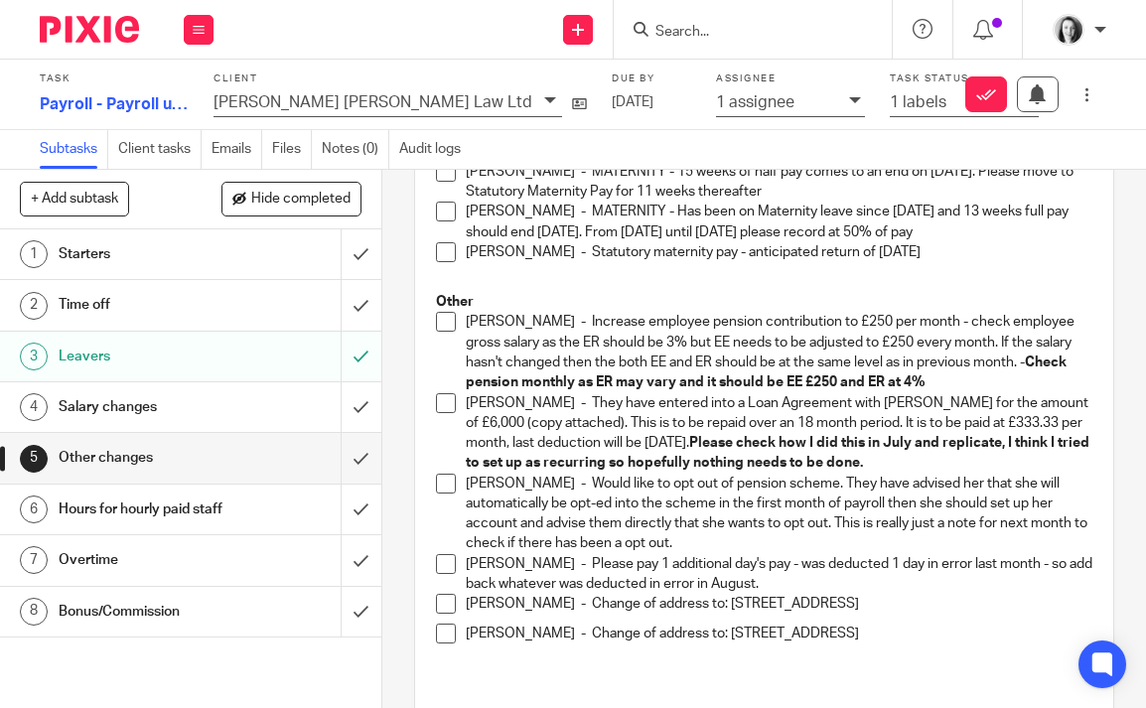
scroll to position [358, 0]
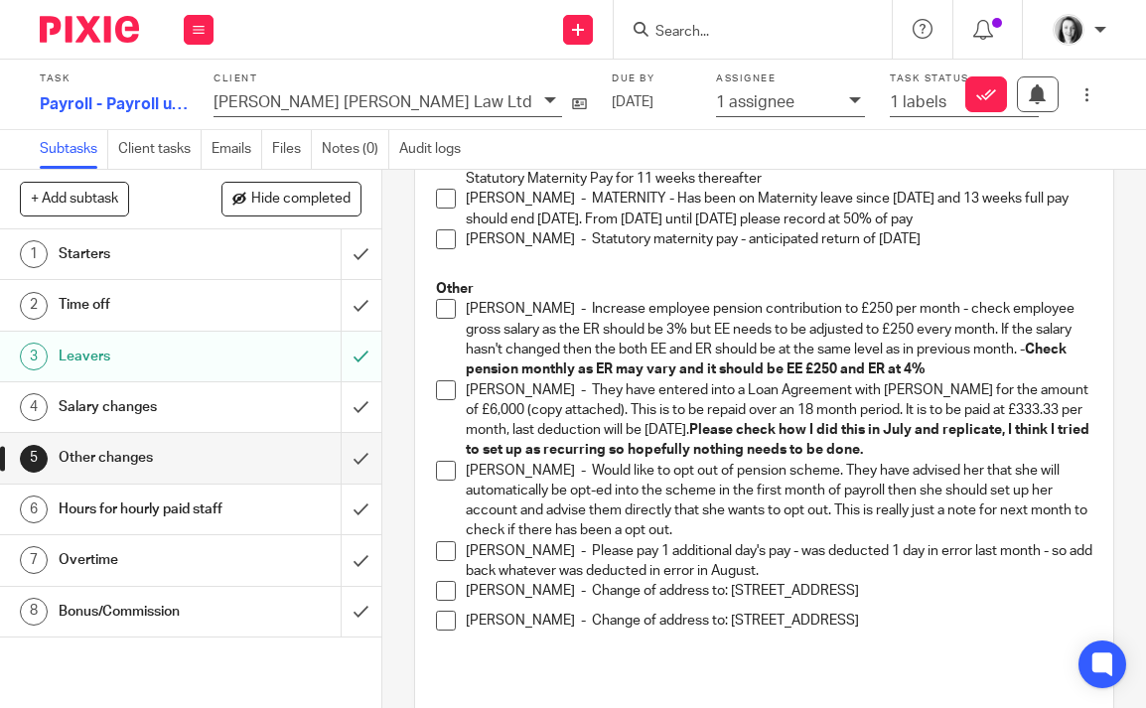
click at [446, 474] on span at bounding box center [446, 471] width 20 height 20
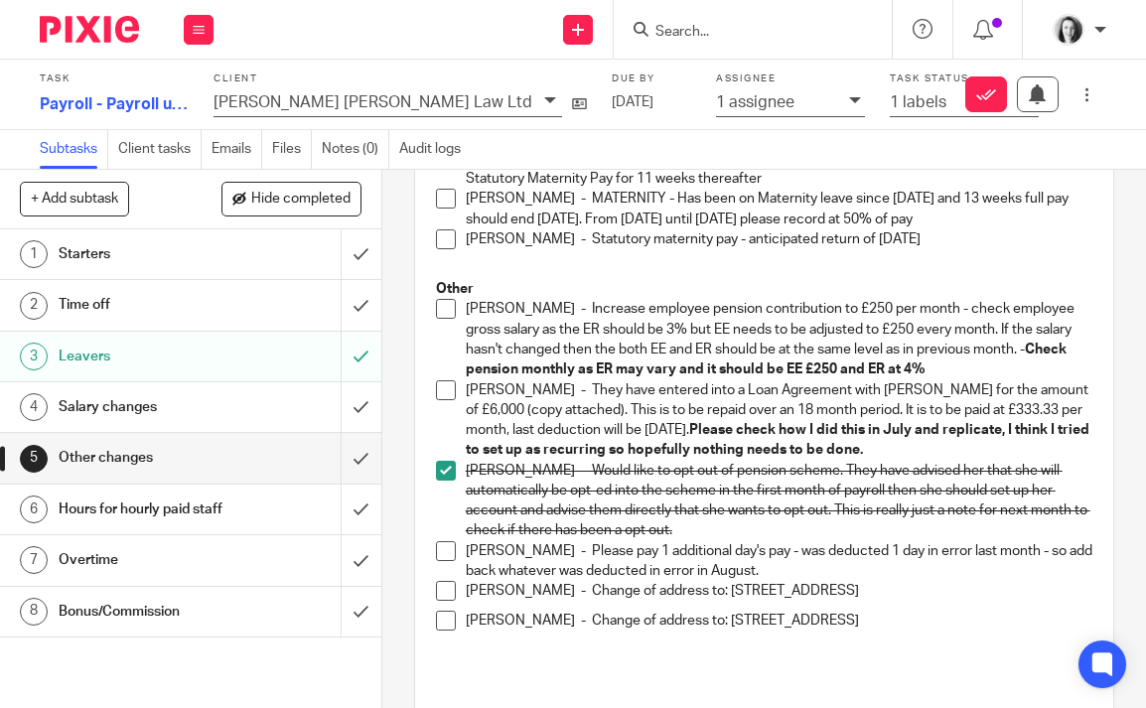
drag, startPoint x: 970, startPoint y: 590, endPoint x: 754, endPoint y: 587, distance: 216.5
click at [753, 587] on p "[PERSON_NAME] - Change of address to: [STREET_ADDRESS]" at bounding box center [779, 591] width 627 height 20
copy p "[STREET_ADDRESS]"
click at [447, 594] on span at bounding box center [446, 591] width 20 height 20
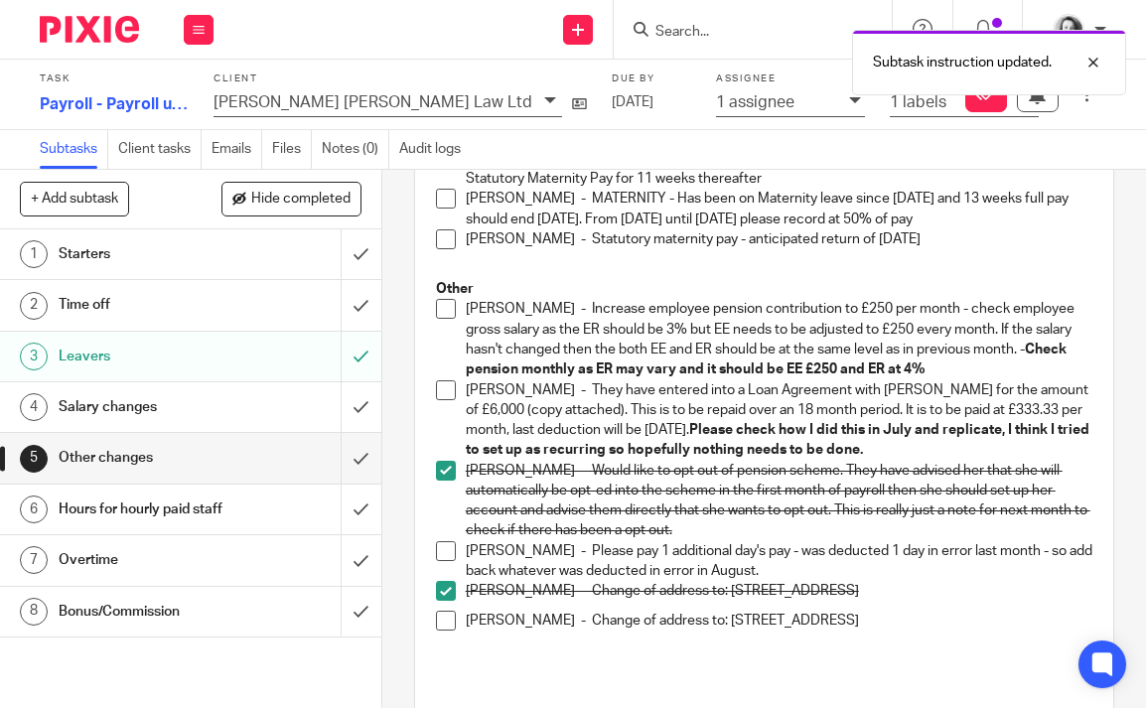
drag, startPoint x: 695, startPoint y: 622, endPoint x: 701, endPoint y: 641, distance: 19.8
click at [701, 631] on p "[PERSON_NAME] - Change of address to: [STREET_ADDRESS]" at bounding box center [779, 621] width 627 height 20
copy p "[STREET_ADDRESS]"
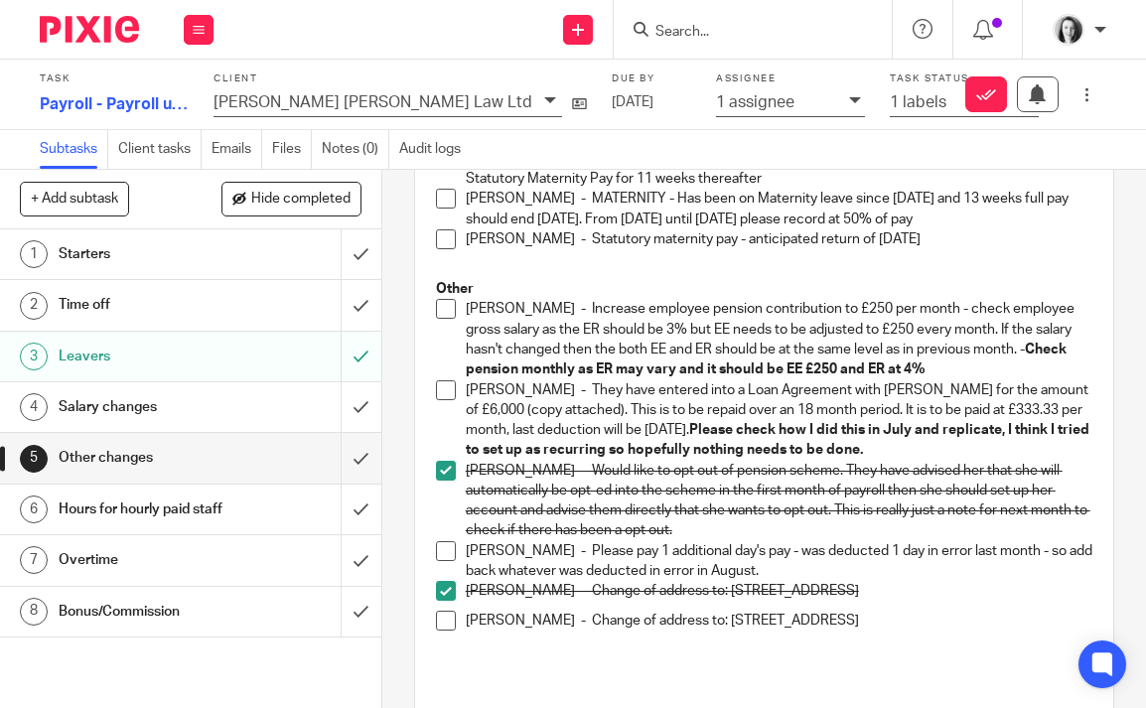
click at [451, 625] on span at bounding box center [446, 621] width 20 height 20
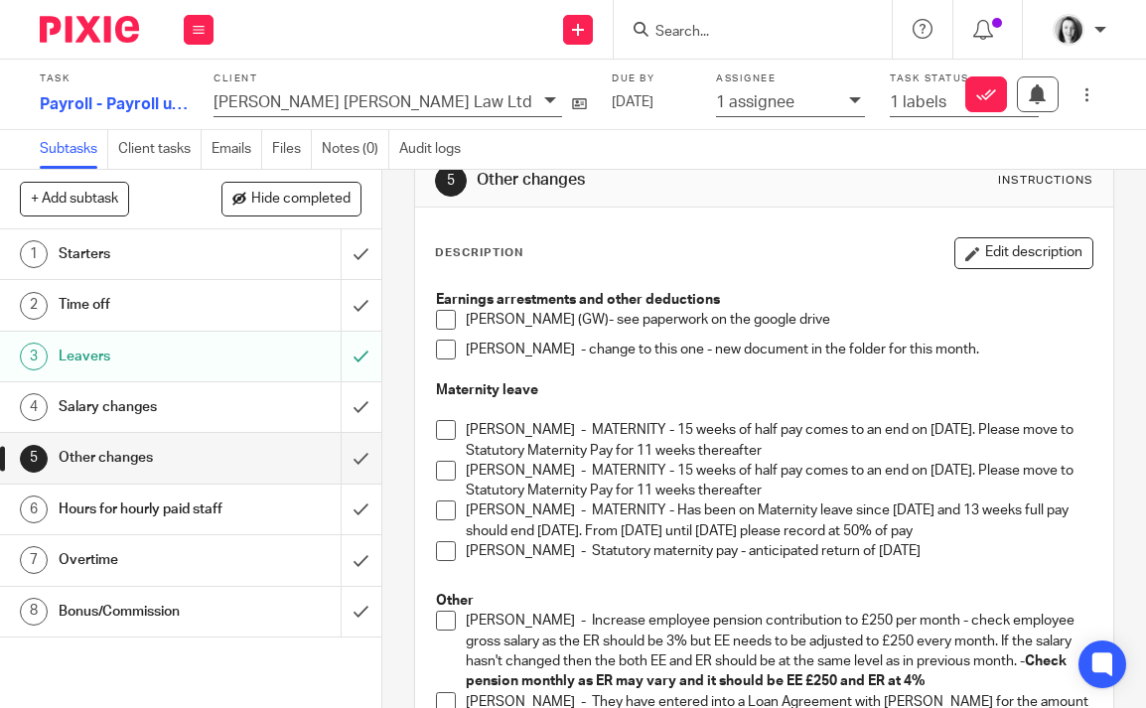
scroll to position [0, 0]
